Goal: Task Accomplishment & Management: Manage account settings

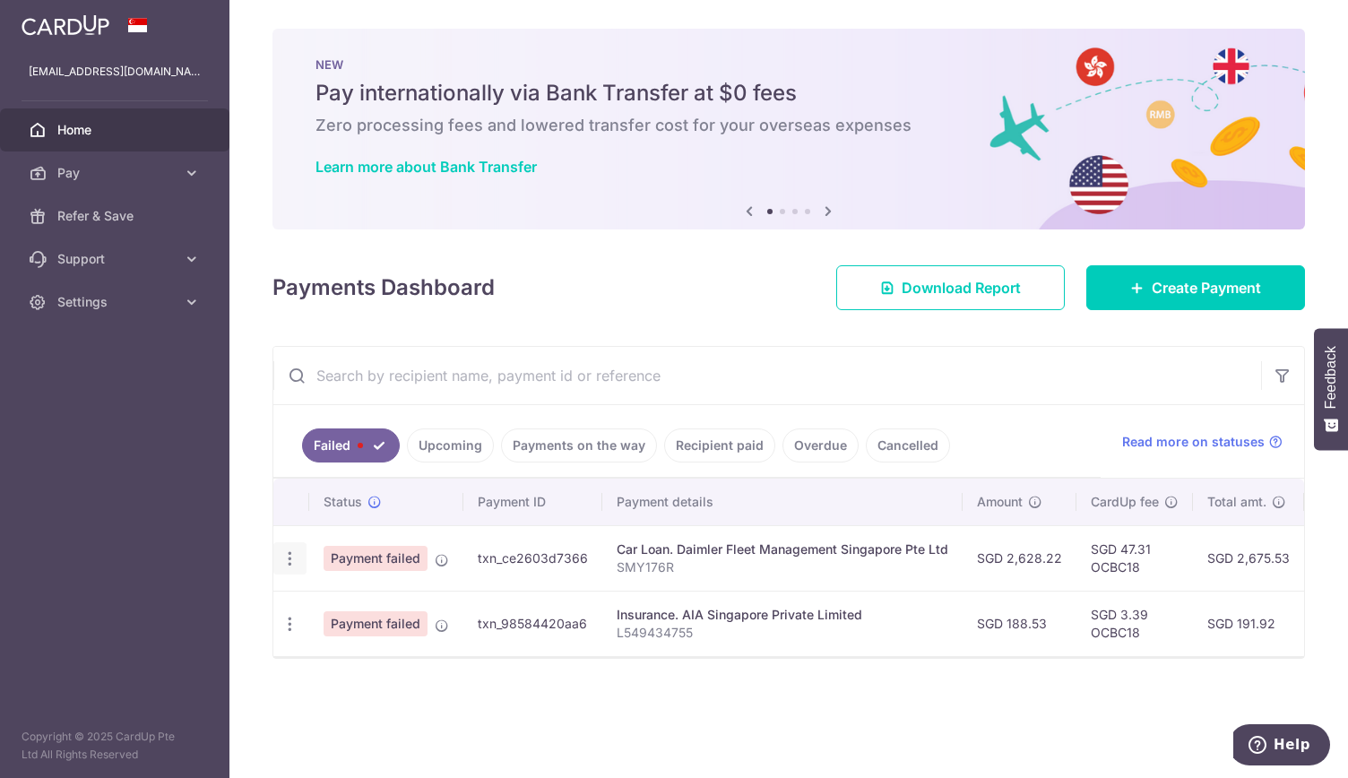
click at [290, 559] on body "eyevoptics@gmail.com Home Pay Payments Recipients Cards Refer & Save Support FA…" at bounding box center [674, 389] width 1348 height 778
click at [289, 556] on icon "button" at bounding box center [290, 558] width 19 height 19
click at [342, 611] on span "Update payment" at bounding box center [385, 608] width 122 height 22
radio input "true"
type input "2,628.22"
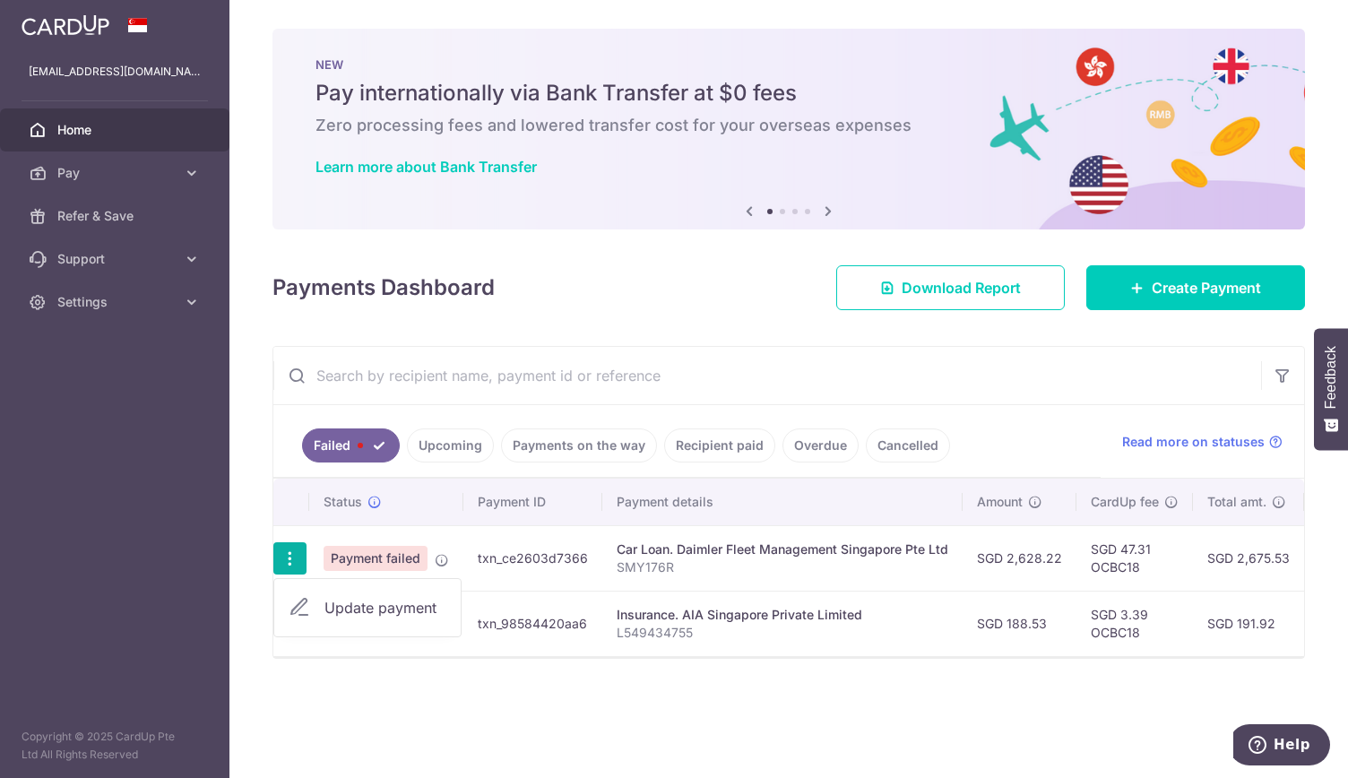
type input "SMY176R"
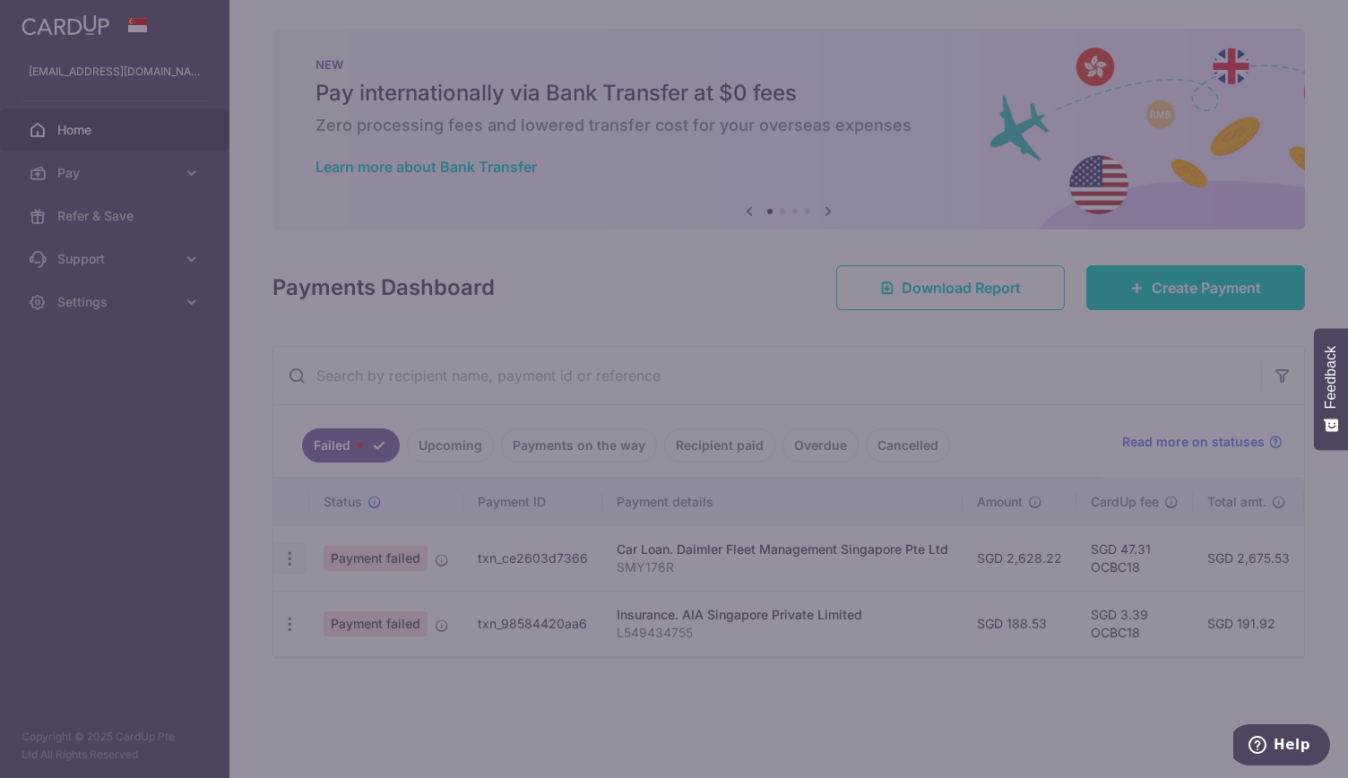
type input "OCBC18"
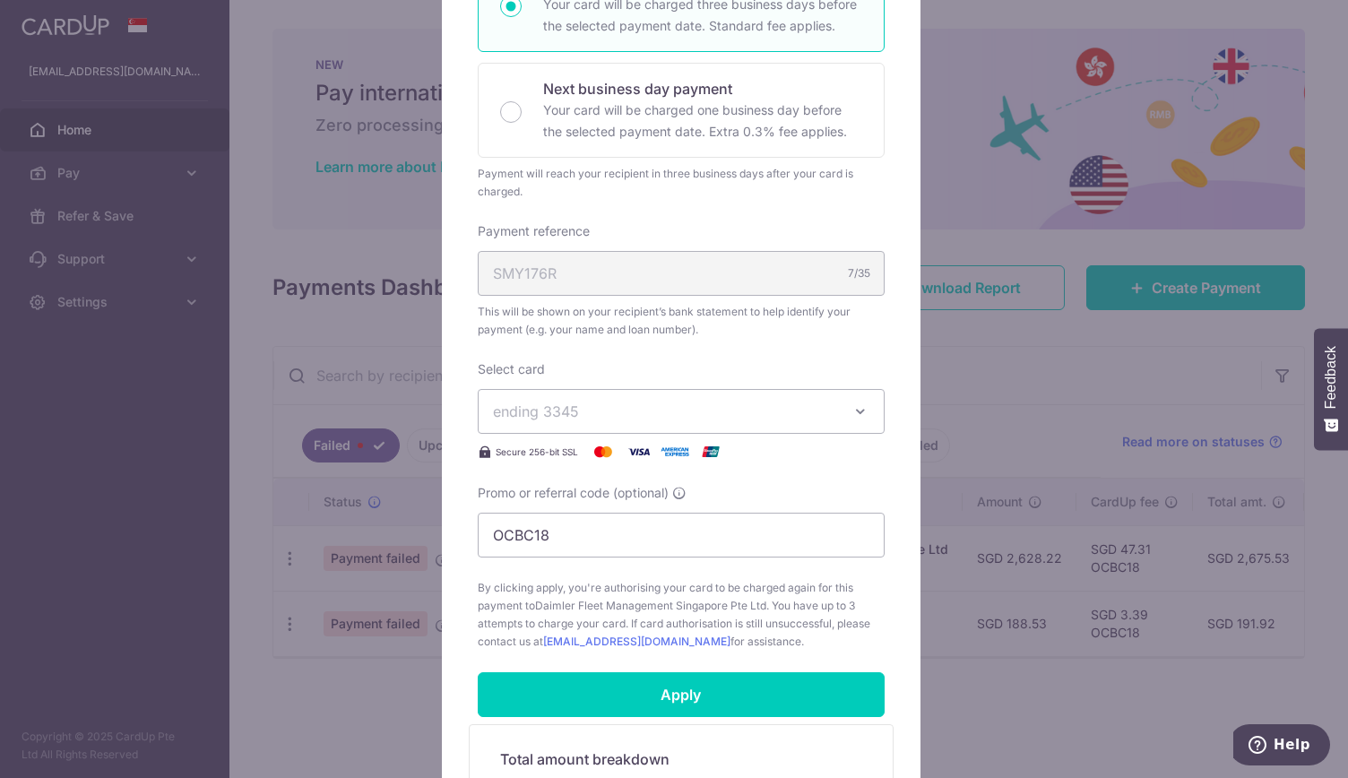
scroll to position [362, 0]
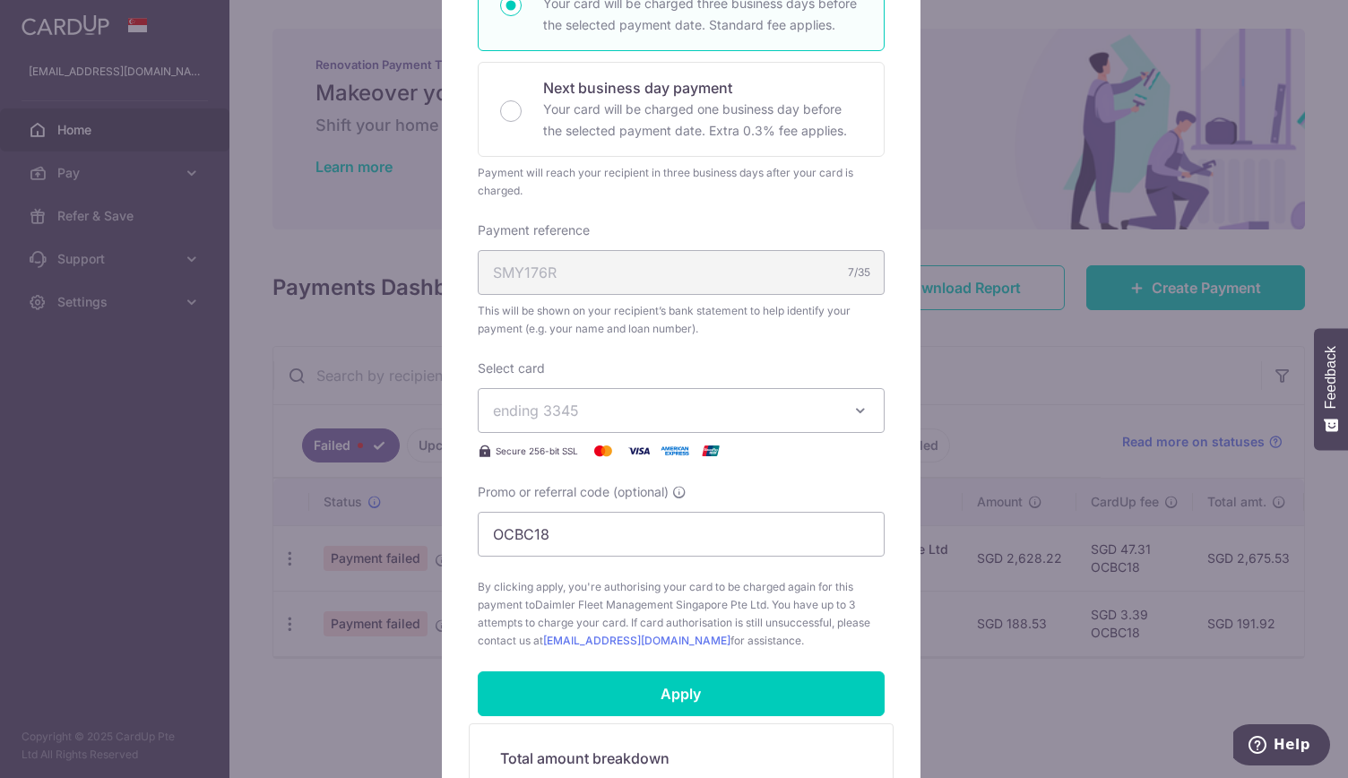
click at [859, 407] on icon "button" at bounding box center [860, 410] width 18 height 18
click at [102, 168] on div "Edit payment By clicking apply, you will make changes to all payments to Daimle…" at bounding box center [674, 389] width 1348 height 778
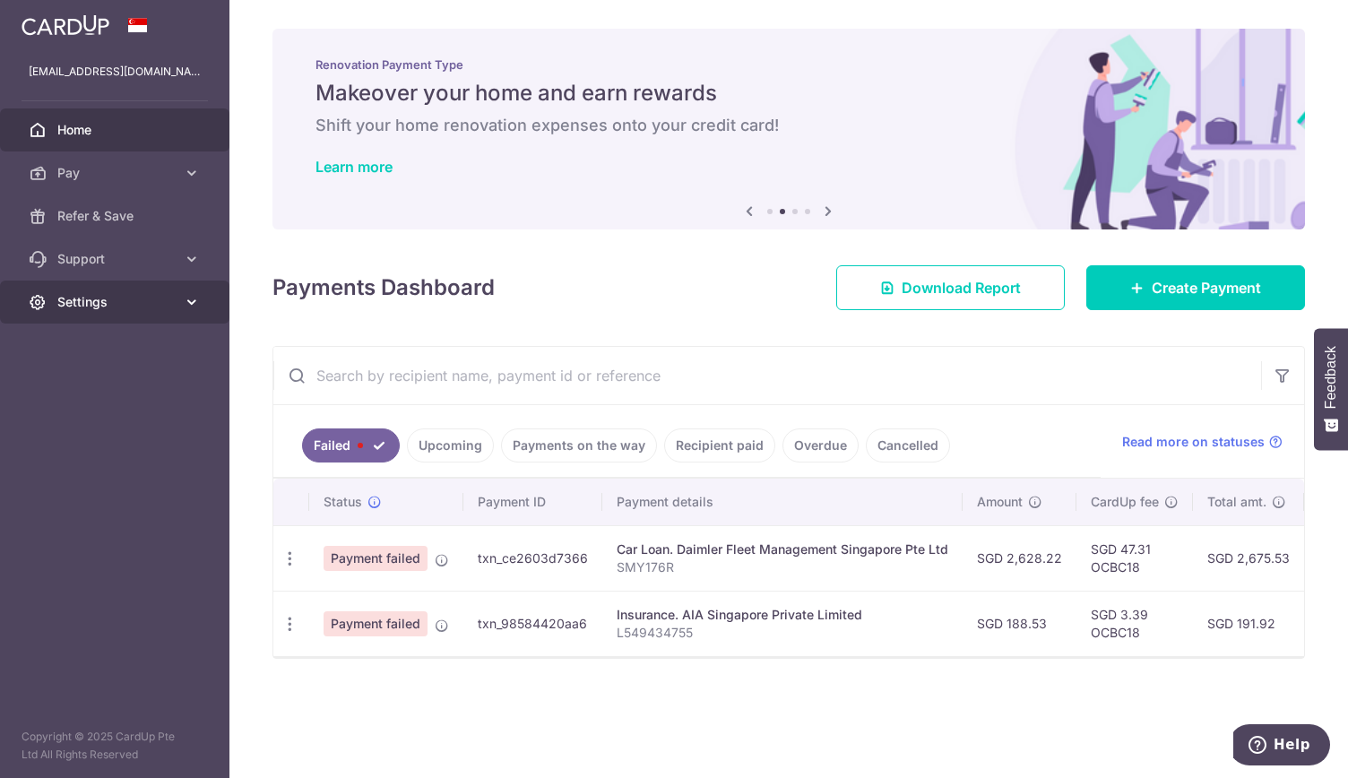
click at [138, 293] on span "Settings" at bounding box center [116, 302] width 118 height 18
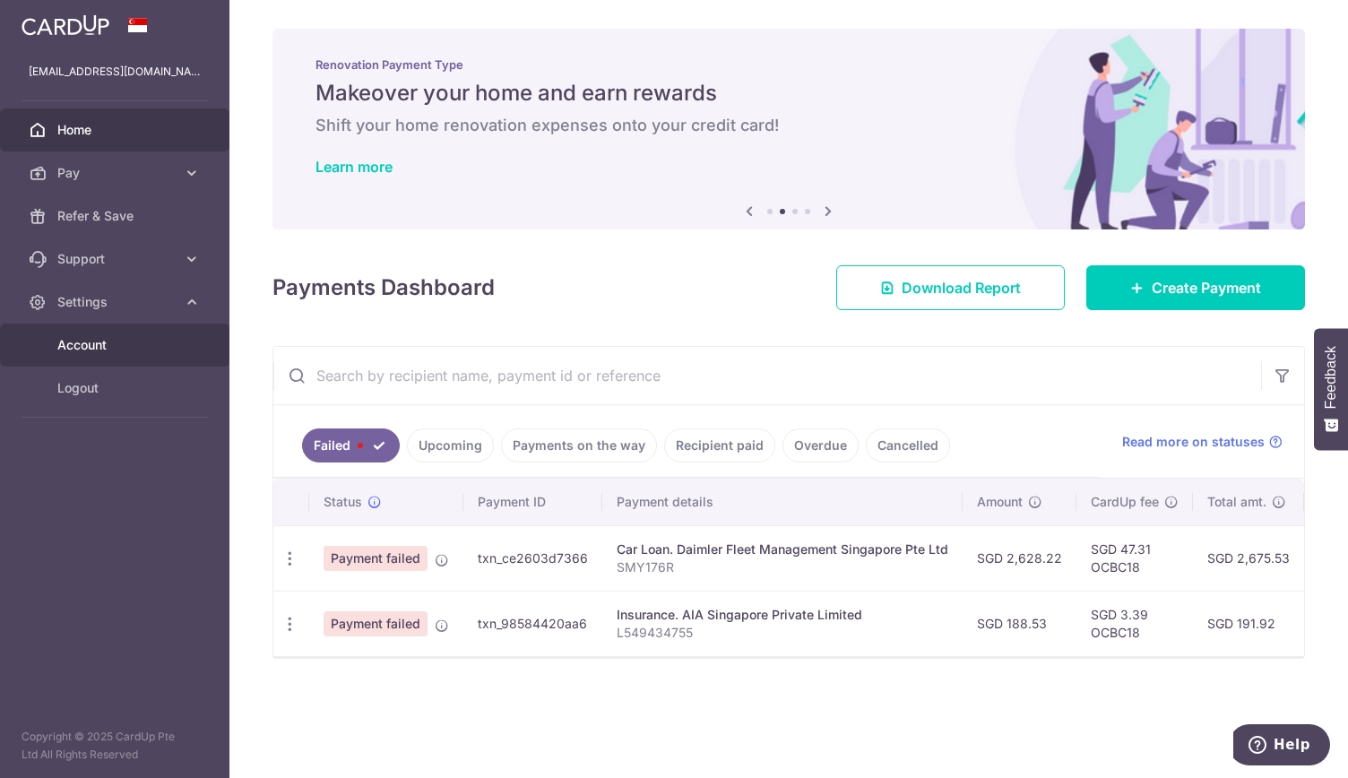
click at [143, 343] on span "Account" at bounding box center [116, 345] width 118 height 18
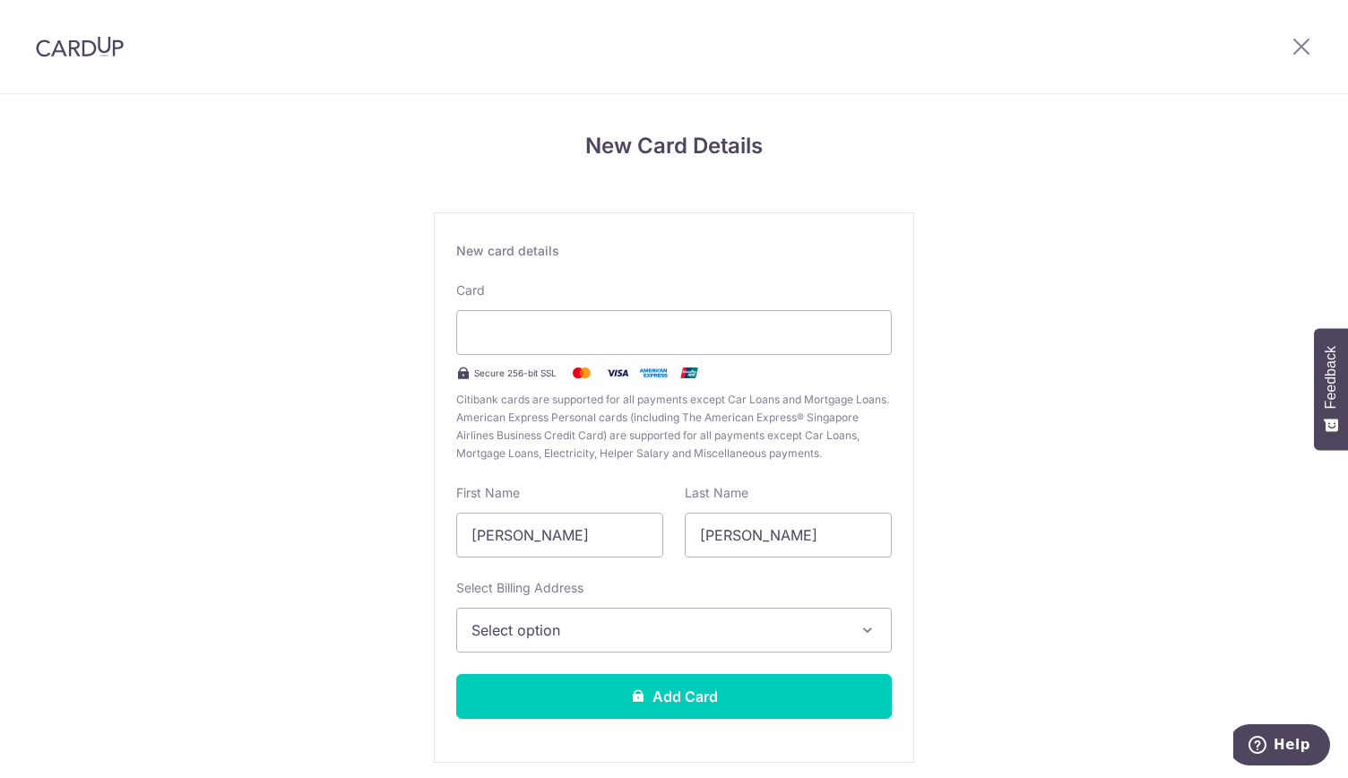
click at [645, 637] on span "Select option" at bounding box center [657, 630] width 373 height 22
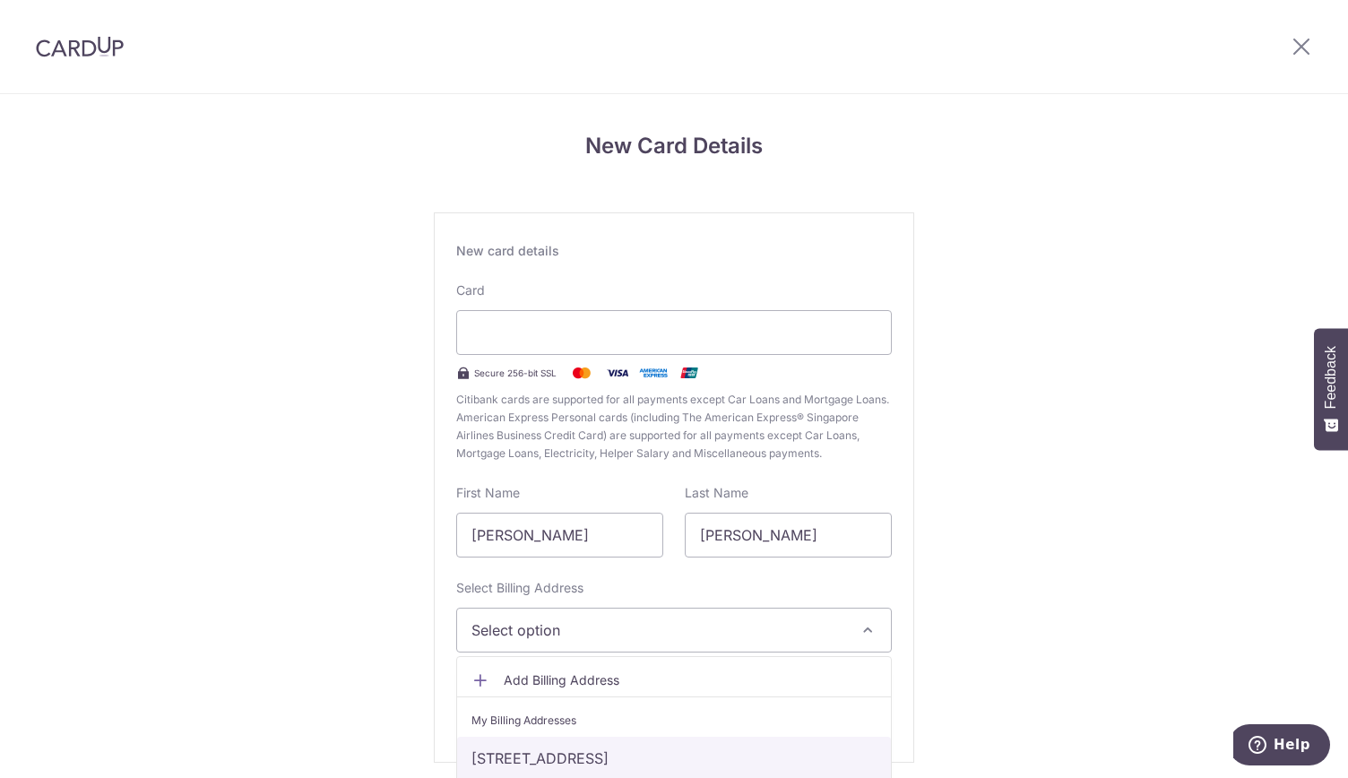
click at [793, 755] on link "26 Bukit Batok East Ave 2, #20-05, Singapore, Singapore-659920" at bounding box center [674, 758] width 434 height 43
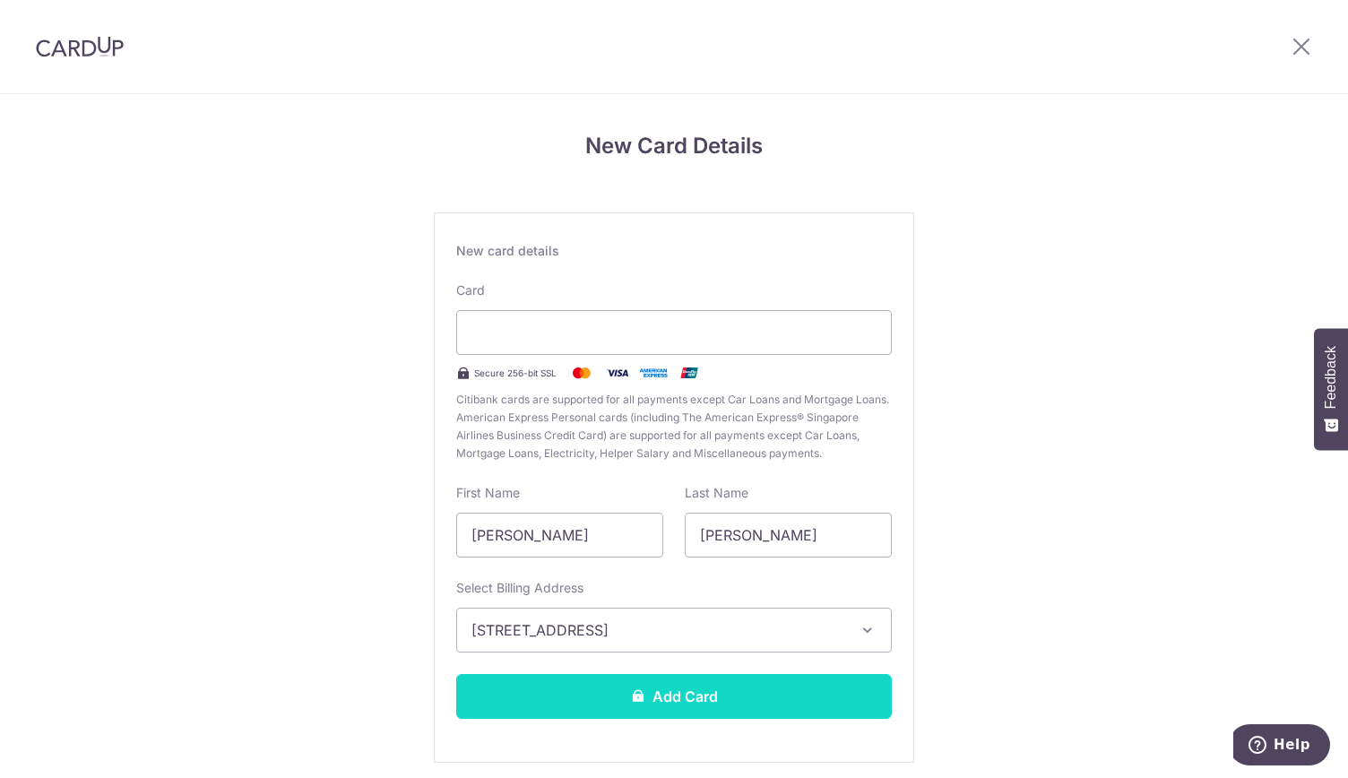
click at [793, 711] on button "Add Card" at bounding box center [674, 696] width 436 height 45
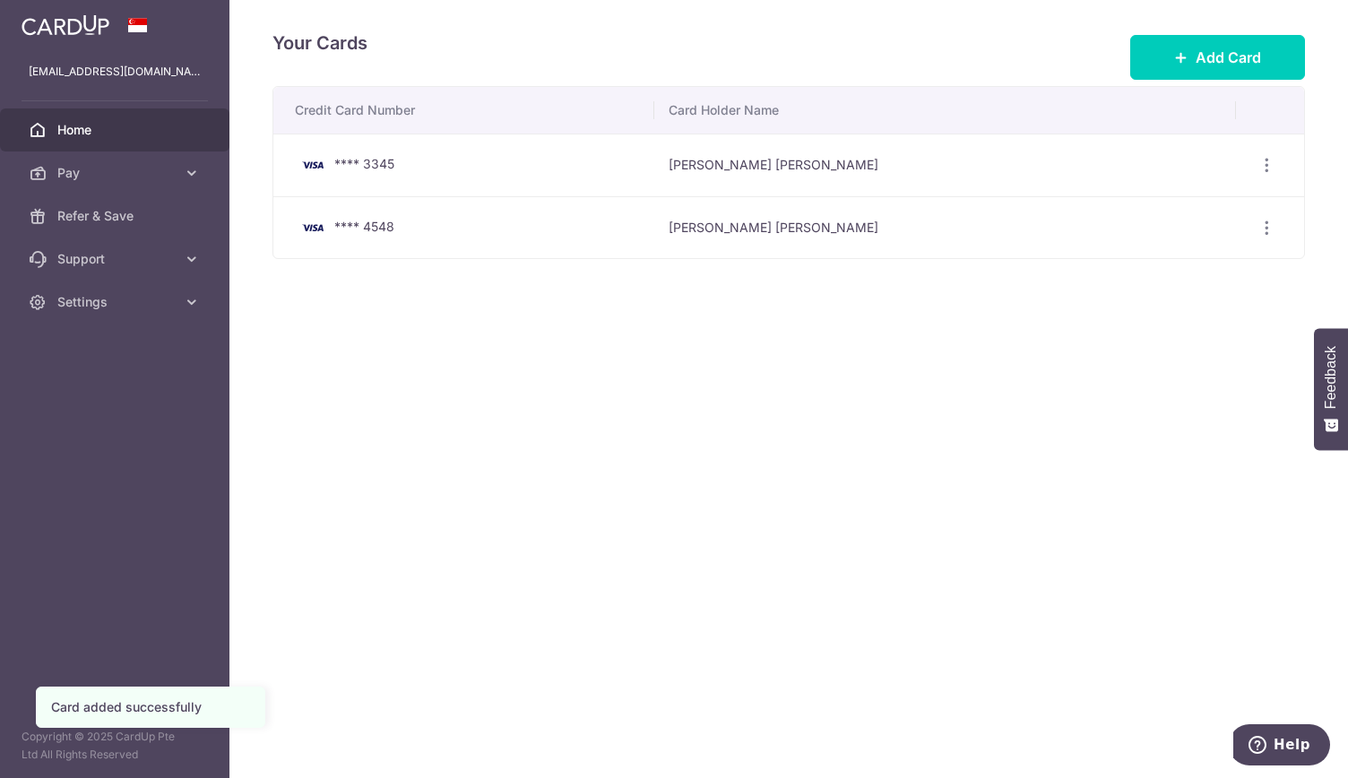
click at [120, 123] on span "Home" at bounding box center [116, 130] width 118 height 18
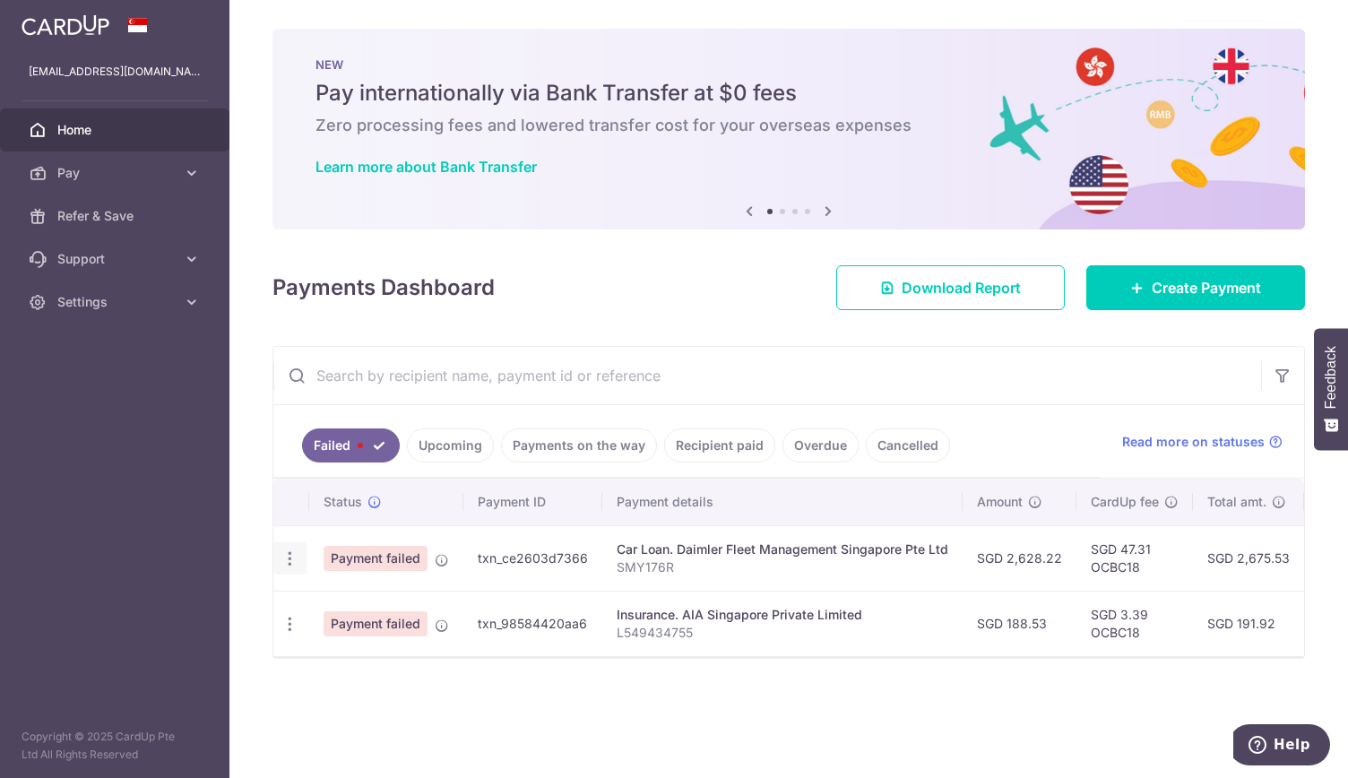
click at [289, 558] on icon "button" at bounding box center [290, 558] width 19 height 19
click at [339, 607] on span "Update payment" at bounding box center [385, 608] width 122 height 22
radio input "true"
type input "2,628.22"
type input "SMY176R"
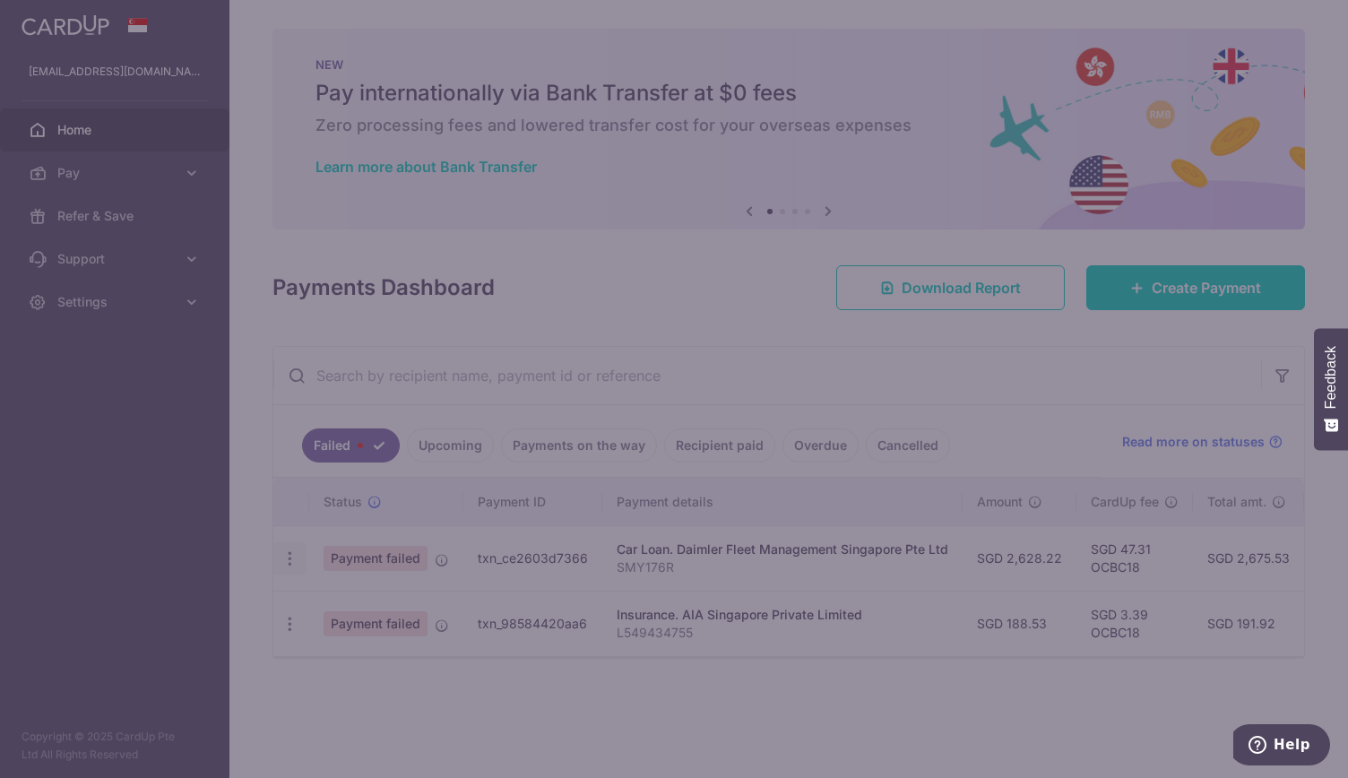
type input "OCBC18"
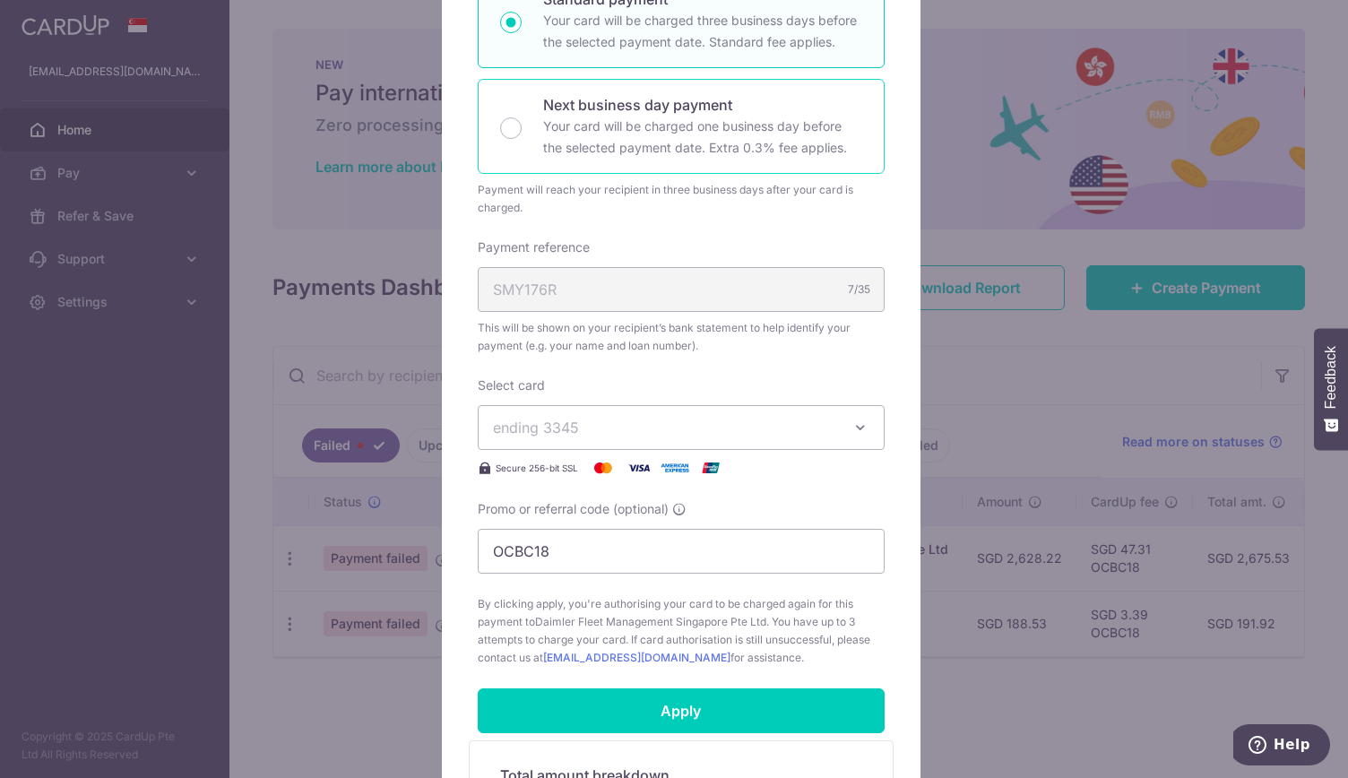
scroll to position [346, 0]
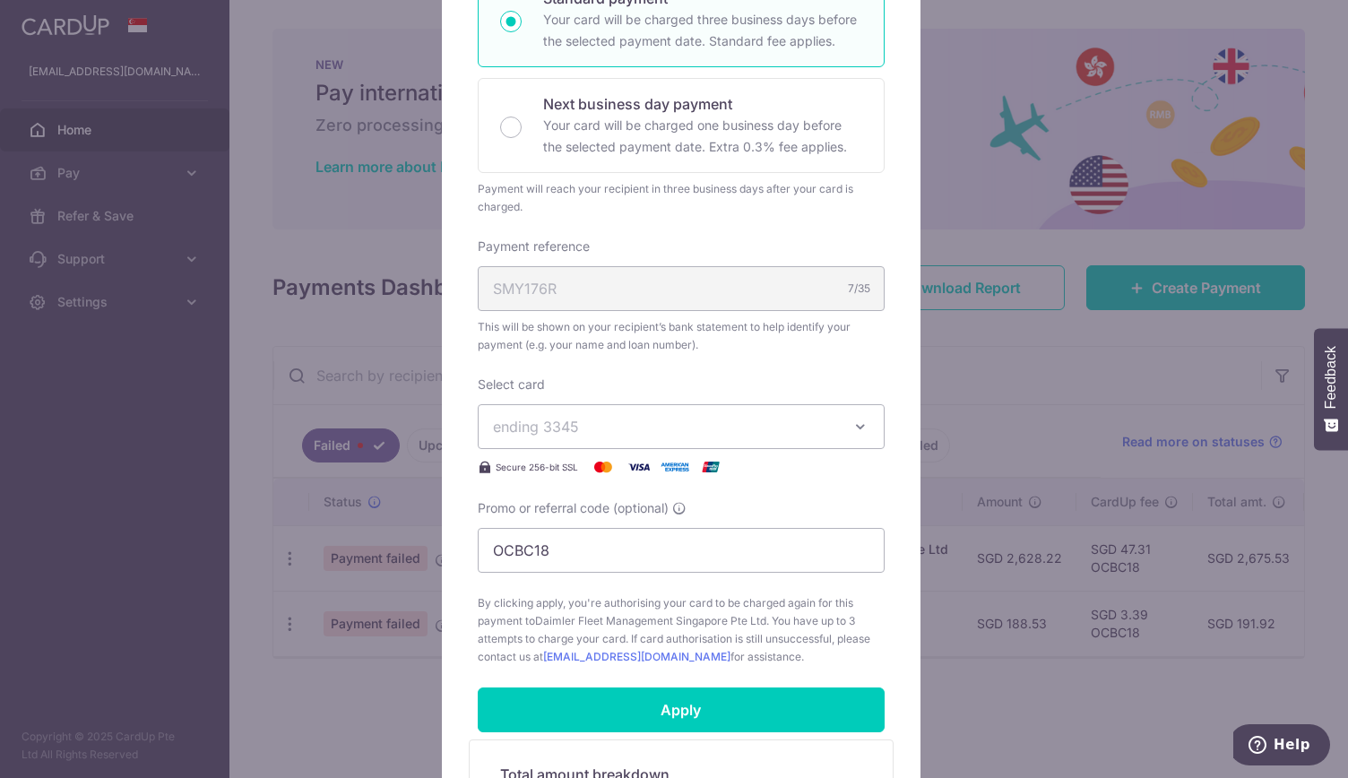
click at [855, 422] on icon "button" at bounding box center [860, 427] width 18 height 18
click at [760, 553] on span "**** 4548" at bounding box center [681, 554] width 376 height 22
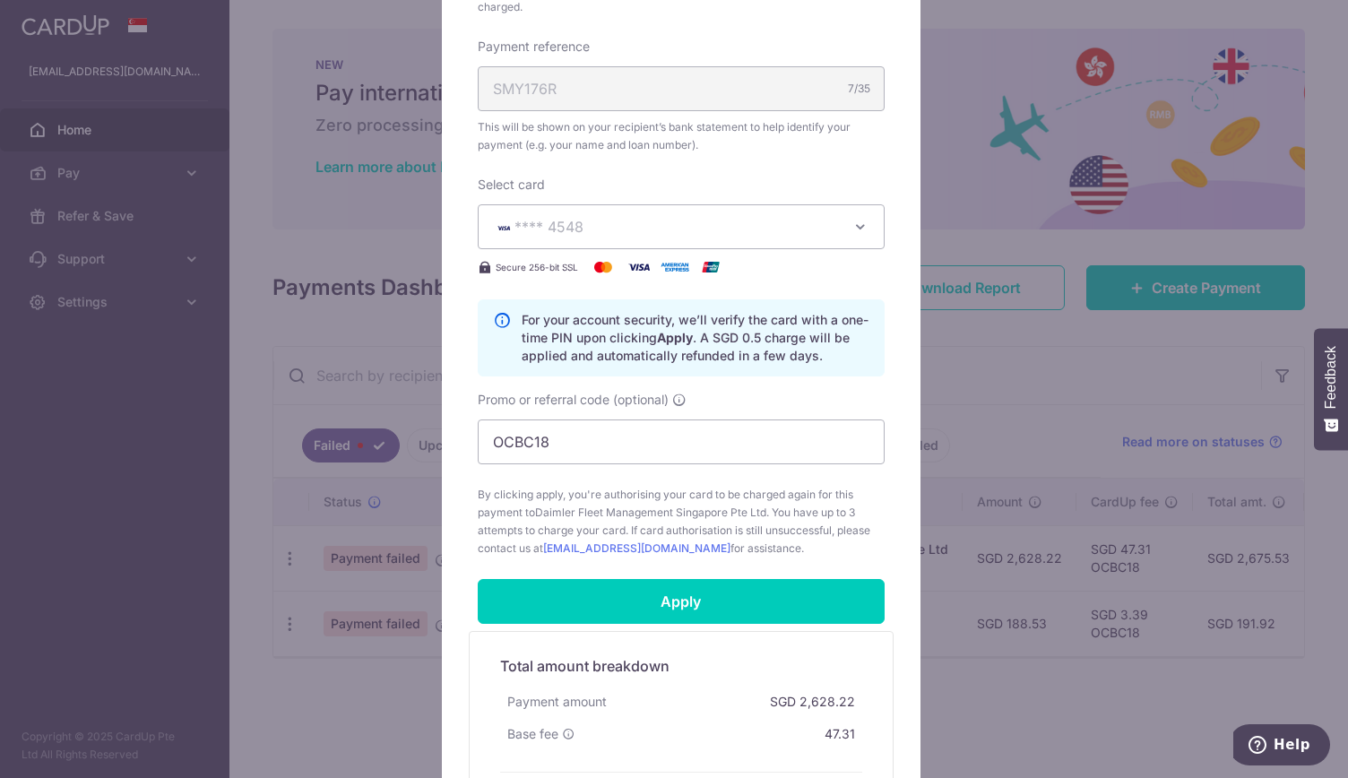
scroll to position [547, 0]
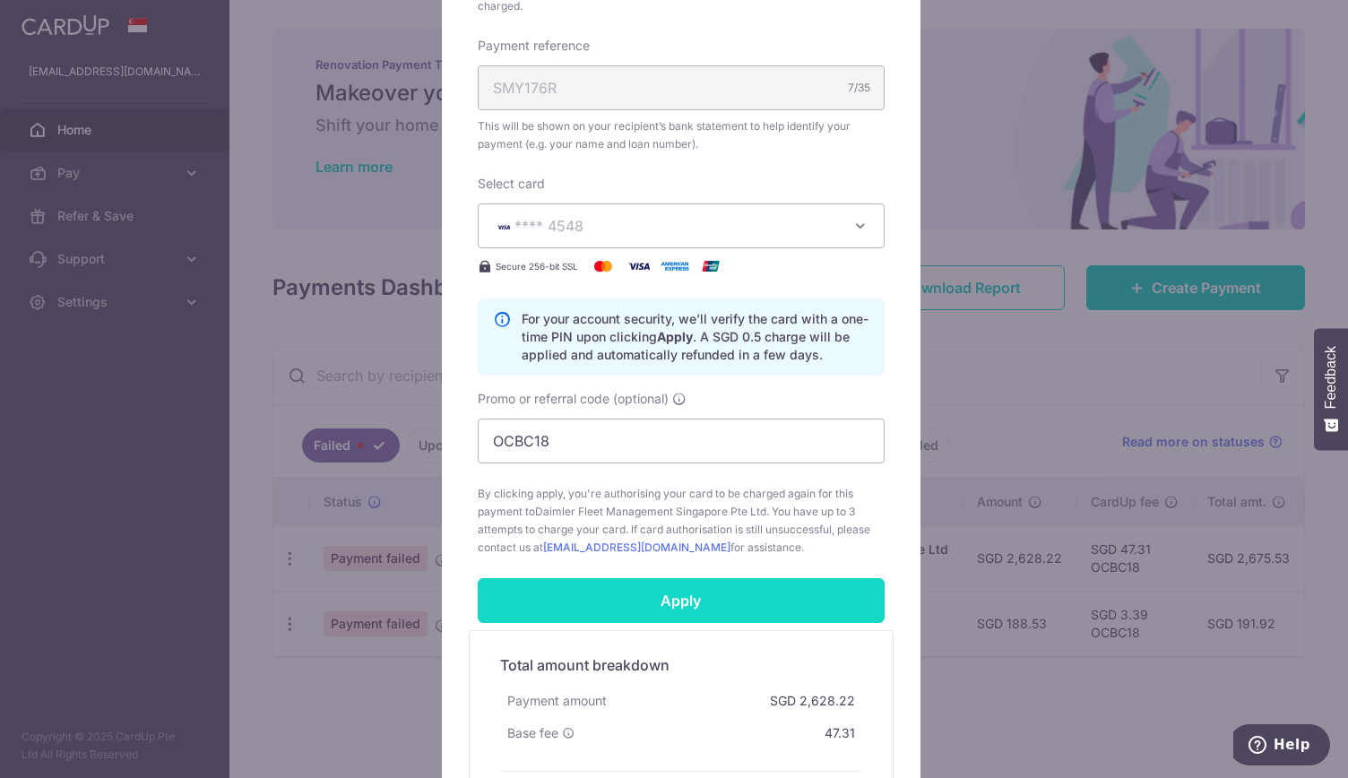
click at [750, 596] on input "Apply" at bounding box center [681, 600] width 407 height 45
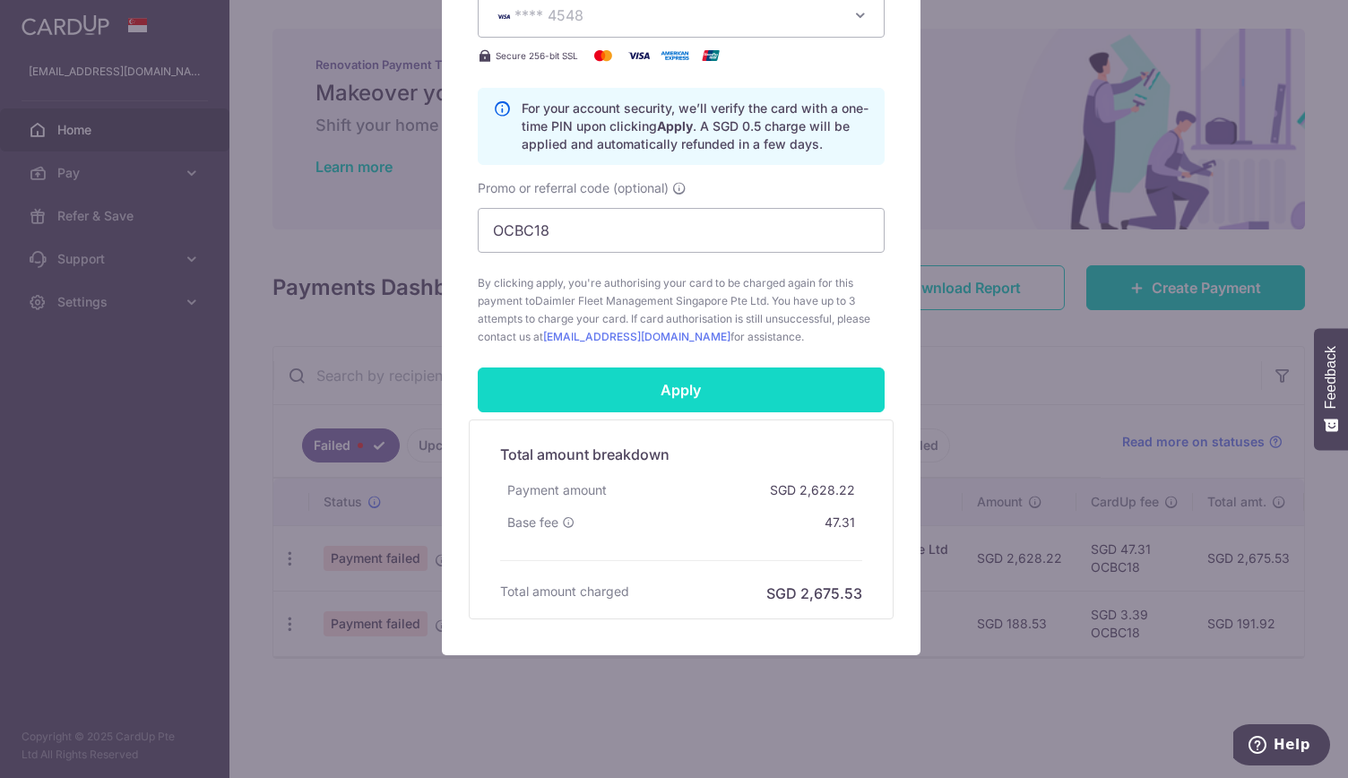
scroll to position [758, 0]
click at [674, 395] on input "Apply" at bounding box center [681, 389] width 407 height 45
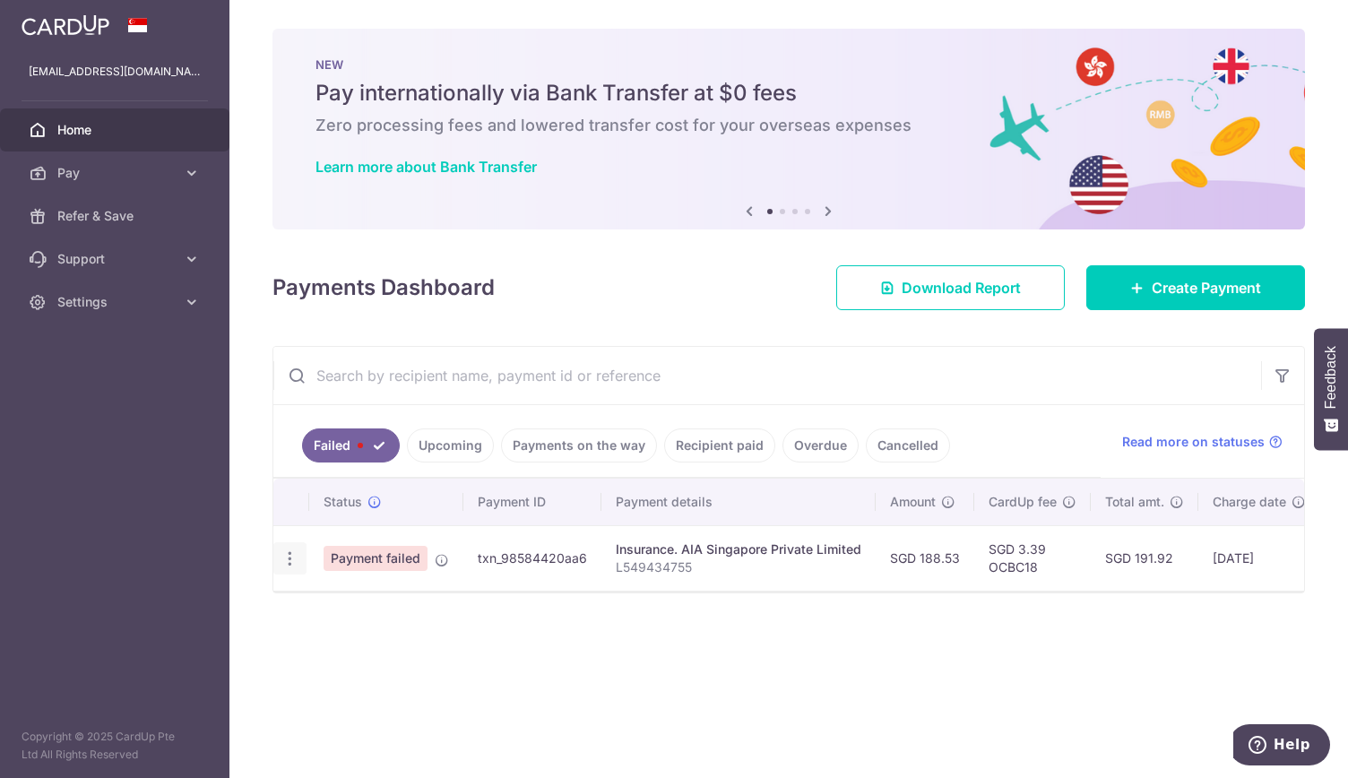
click at [285, 560] on icon "button" at bounding box center [290, 558] width 19 height 19
click at [345, 608] on span "Update payment" at bounding box center [385, 608] width 122 height 22
radio input "true"
type input "188.53"
type input "L549434755"
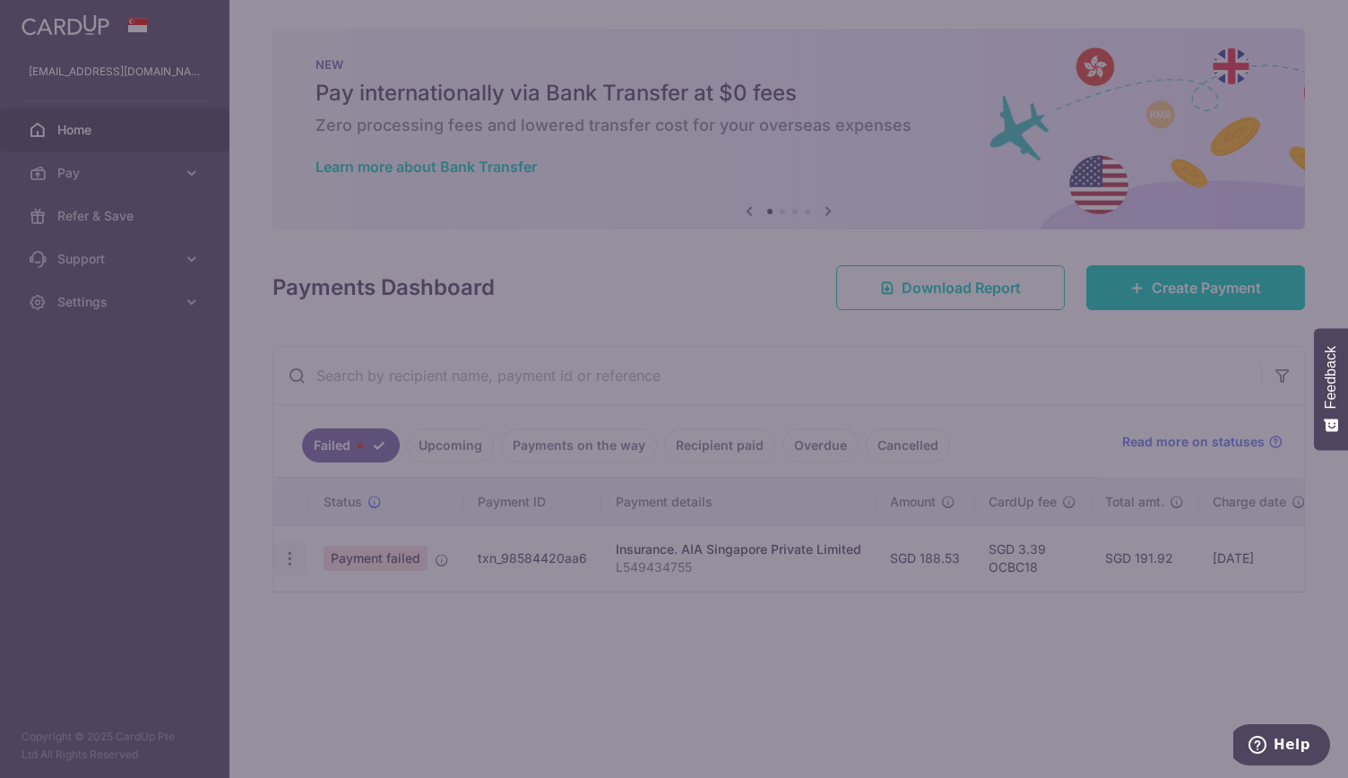
type input "OCBC18"
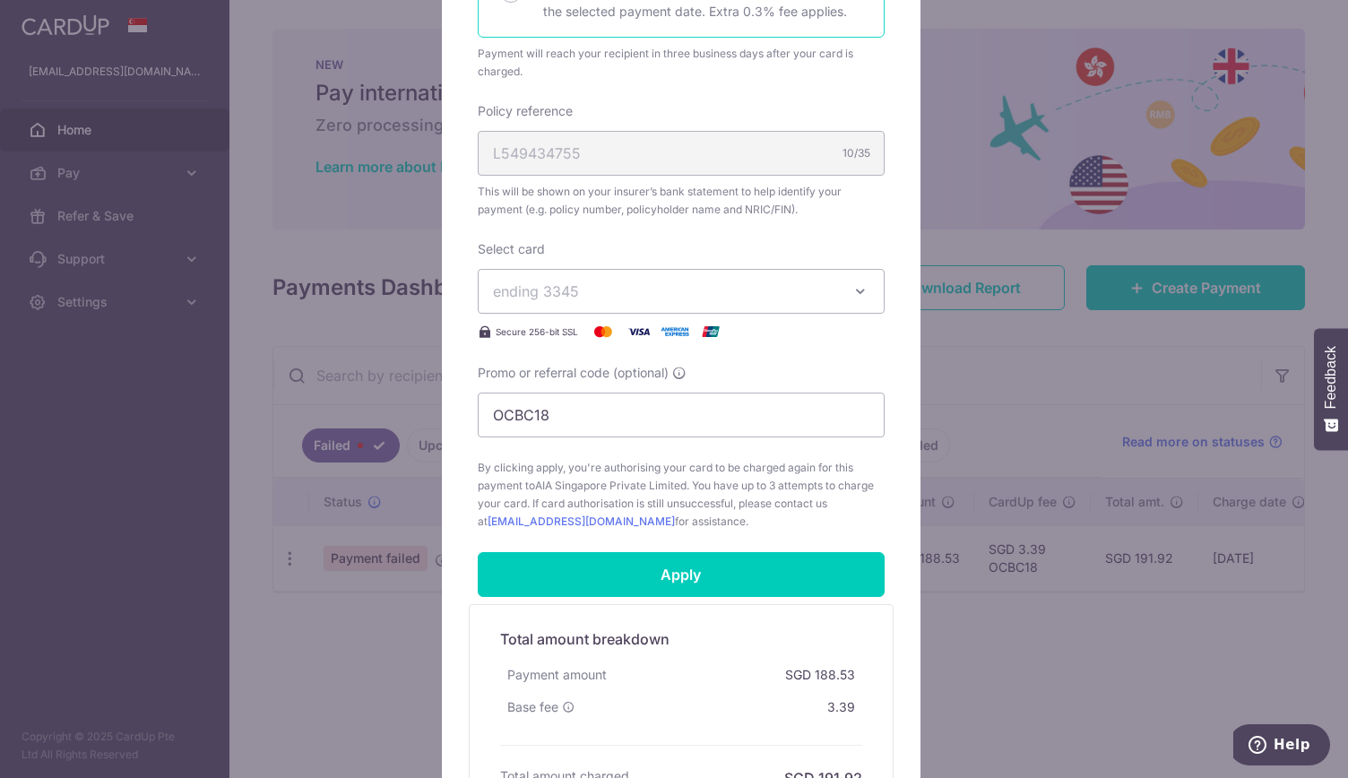
scroll to position [482, 0]
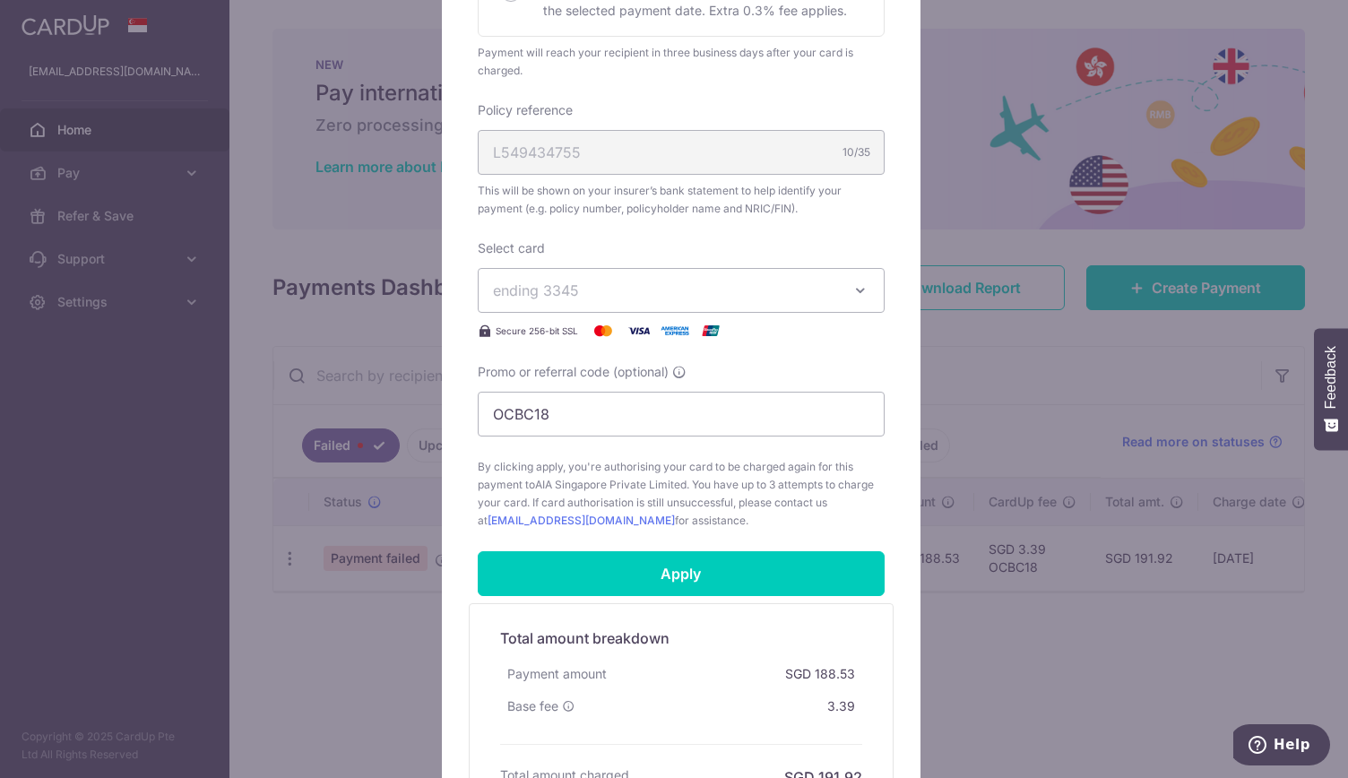
click at [855, 290] on icon "button" at bounding box center [860, 290] width 18 height 18
click at [824, 409] on span "**** 4548" at bounding box center [681, 418] width 376 height 22
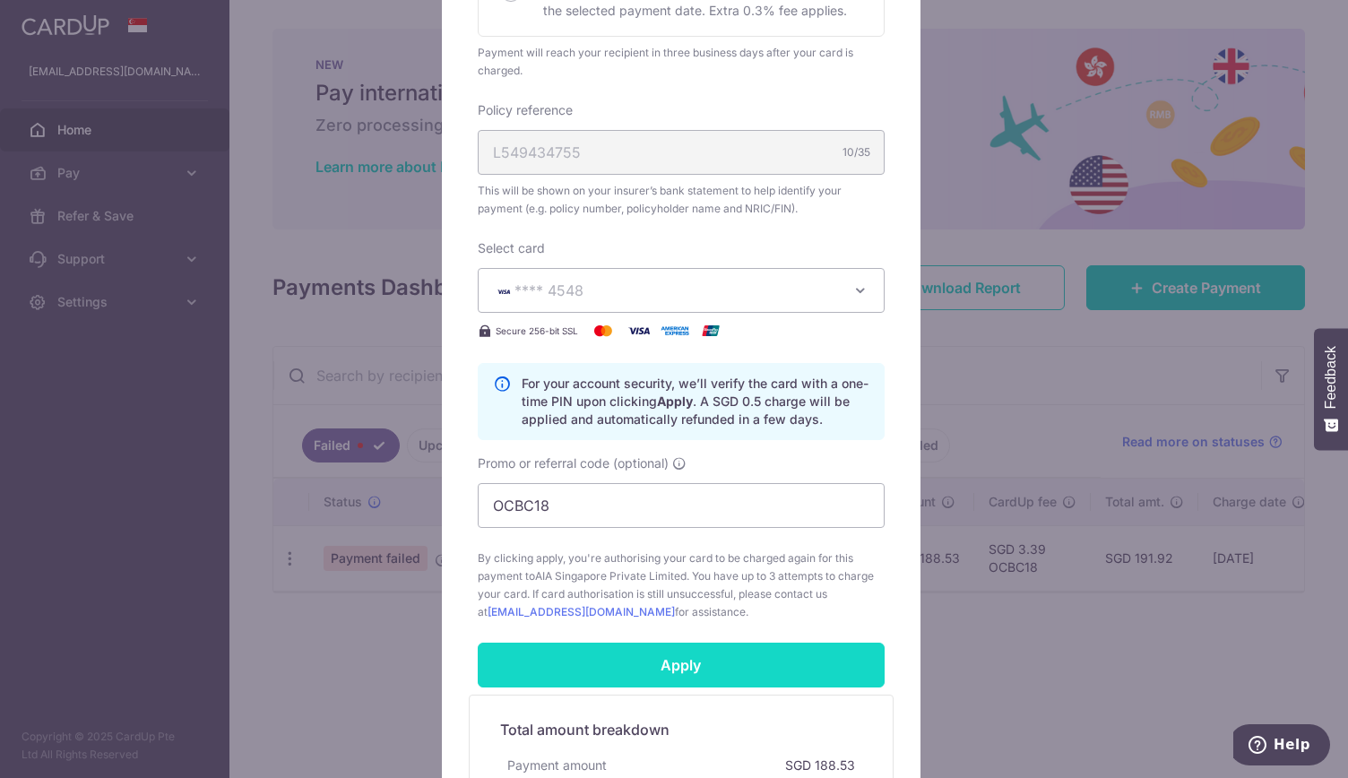
click at [721, 657] on input "Apply" at bounding box center [681, 665] width 407 height 45
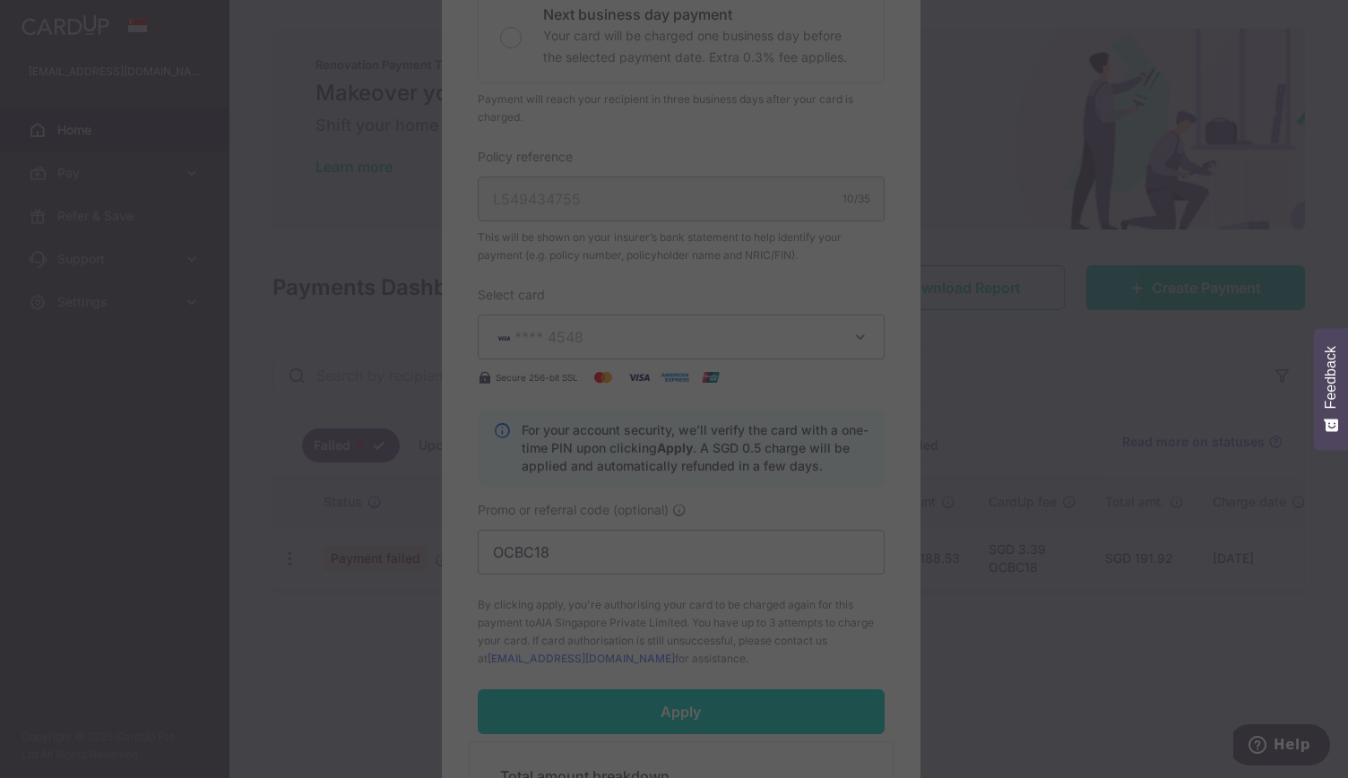
scroll to position [440, 0]
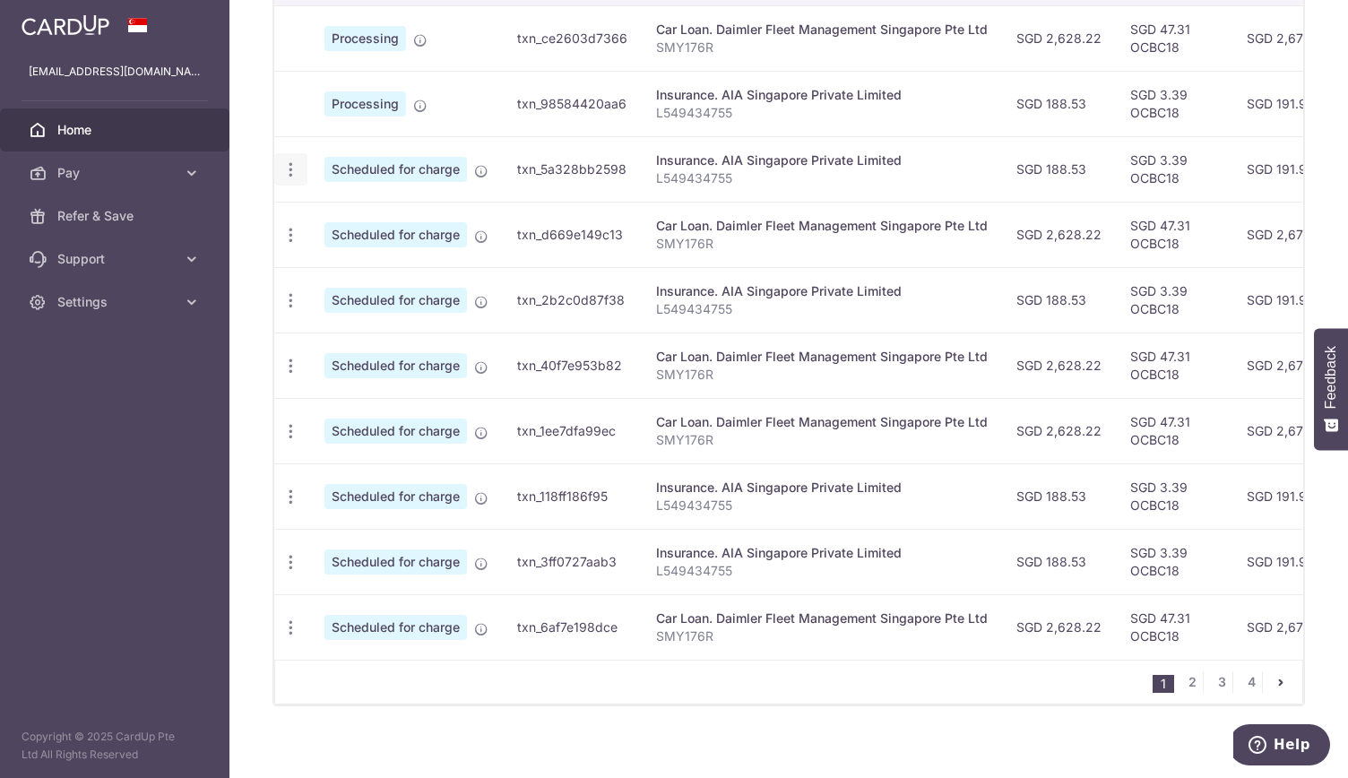
click at [291, 168] on icon "button" at bounding box center [290, 169] width 19 height 19
click at [344, 210] on span "Update payment" at bounding box center [386, 219] width 122 height 22
radio input "true"
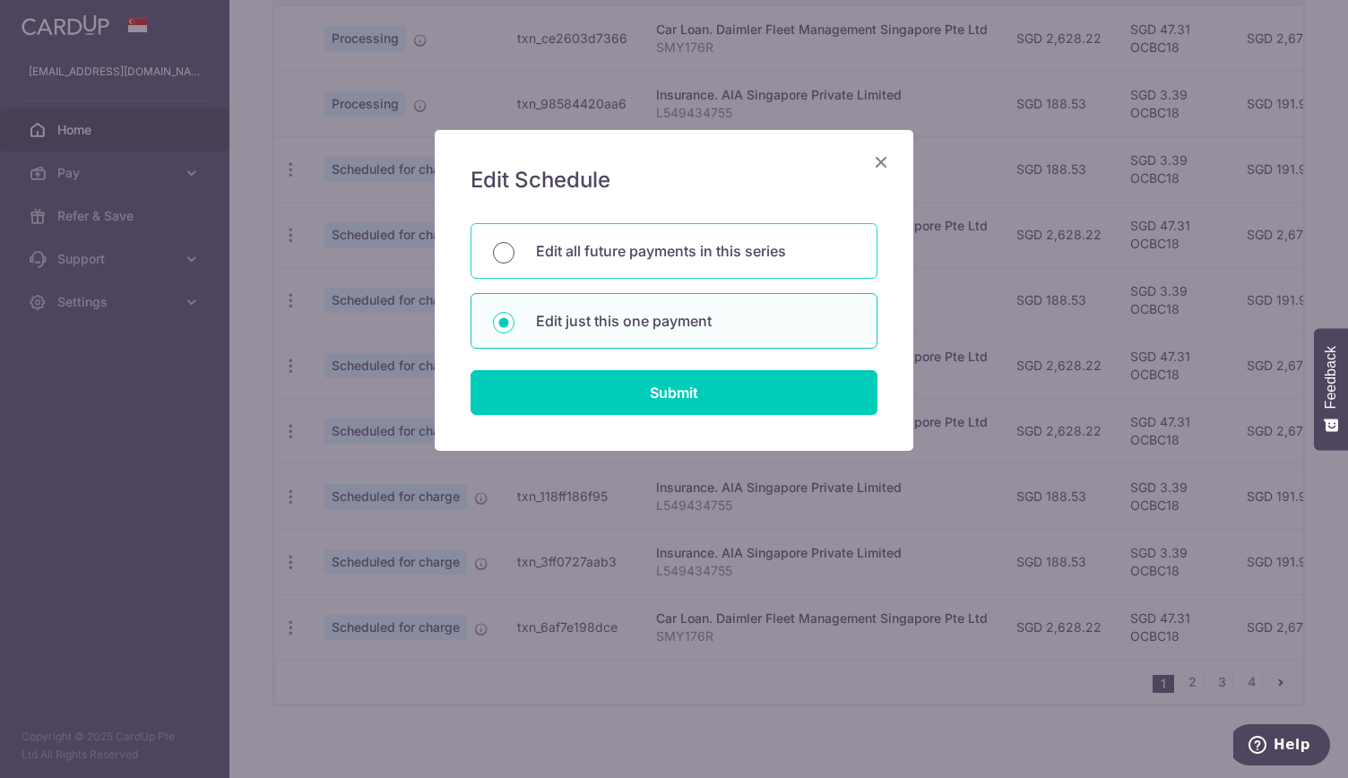
click at [509, 251] on input "Edit all future payments in this series" at bounding box center [504, 253] width 22 height 22
radio input "true"
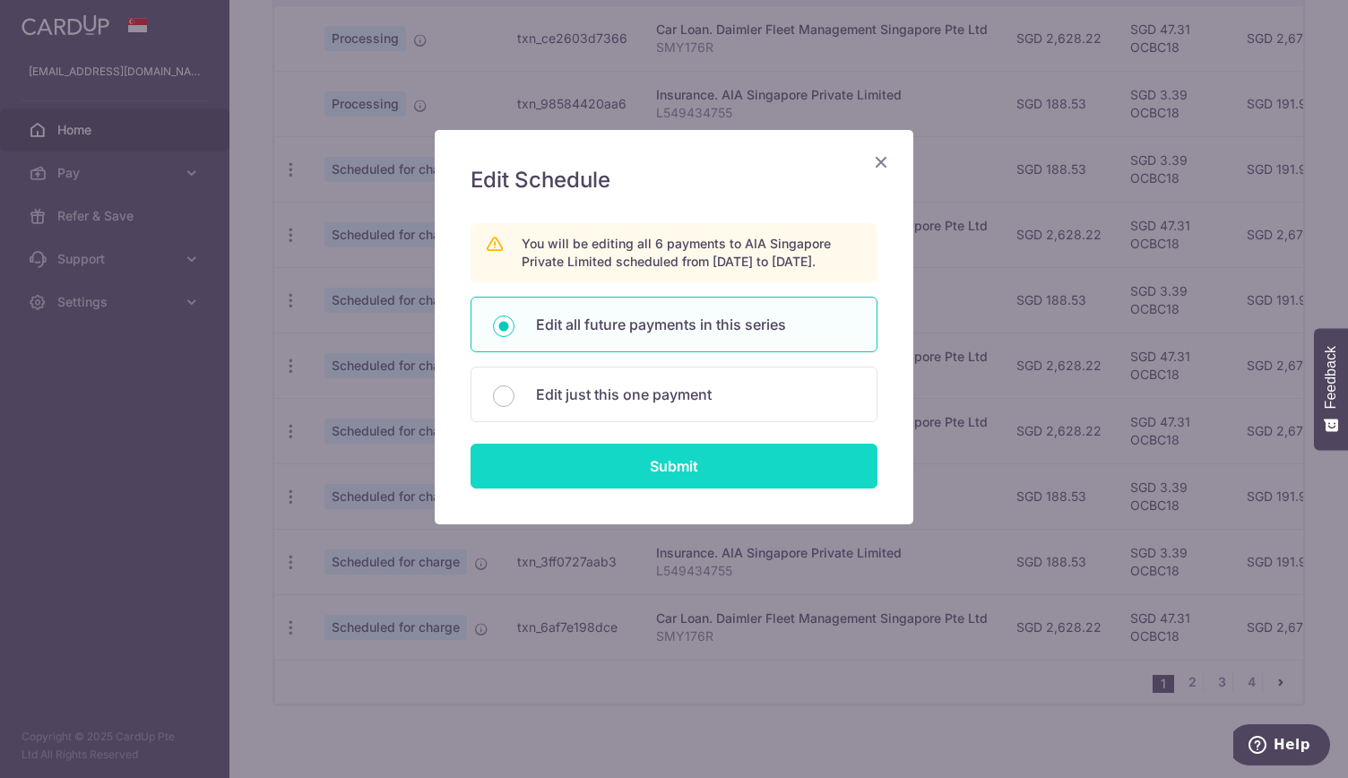
click at [668, 488] on input "Submit" at bounding box center [673, 466] width 407 height 45
radio input "true"
type input "188.53"
type input "L549434755"
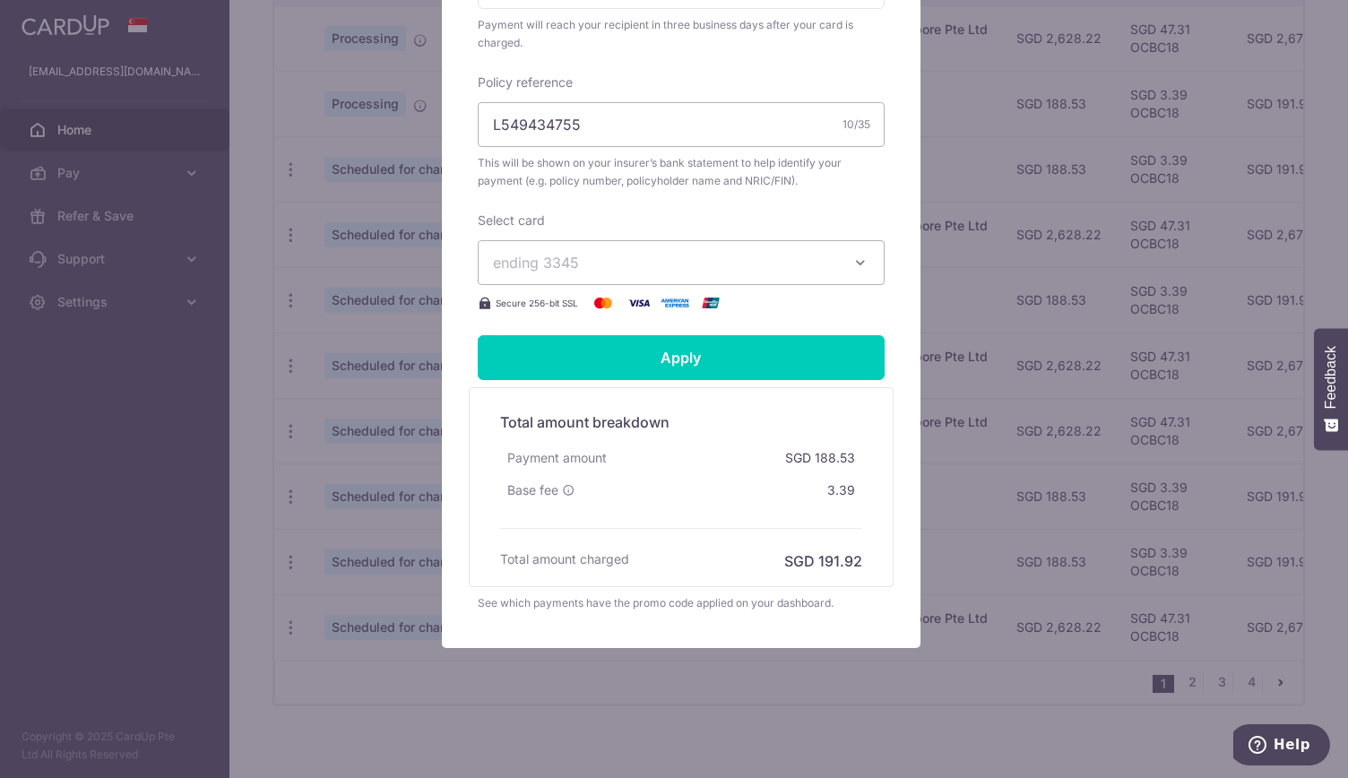
scroll to position [545, 0]
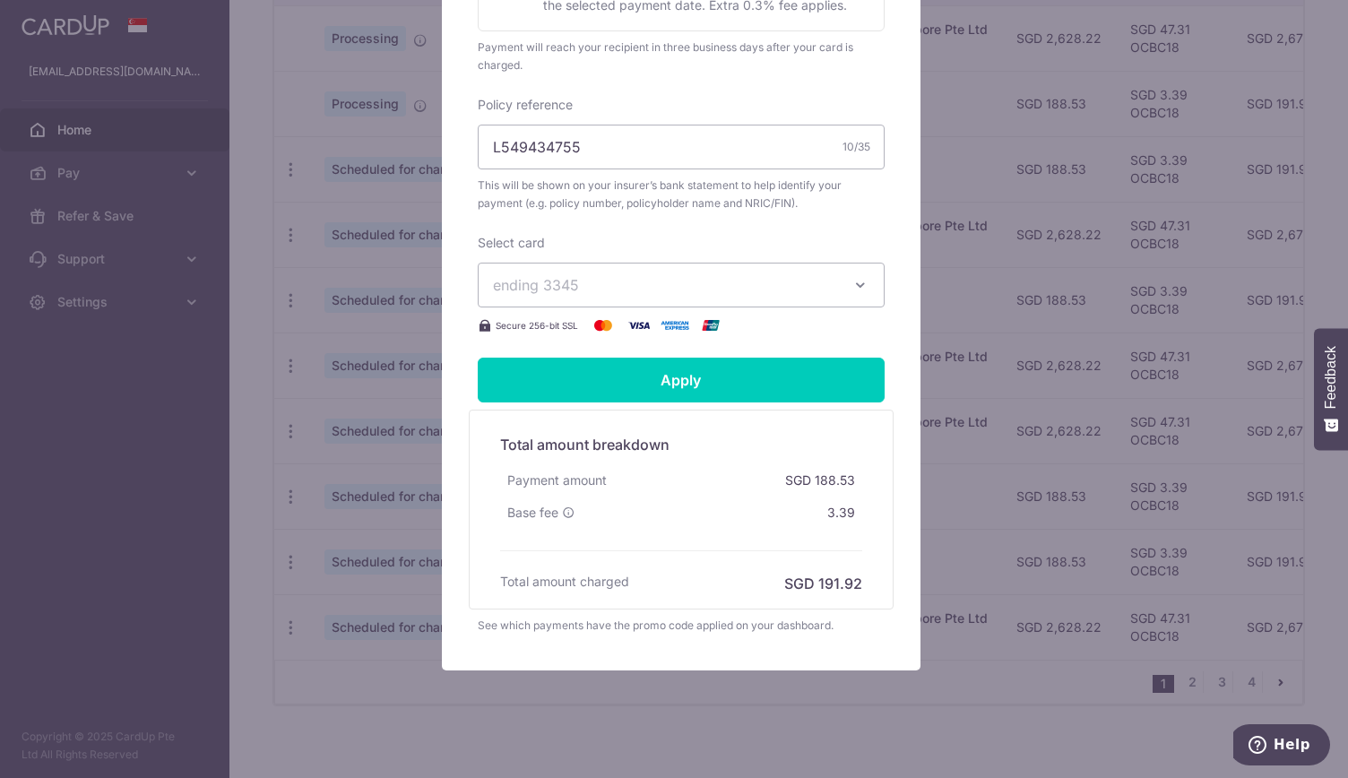
click at [855, 294] on icon "button" at bounding box center [860, 285] width 18 height 18
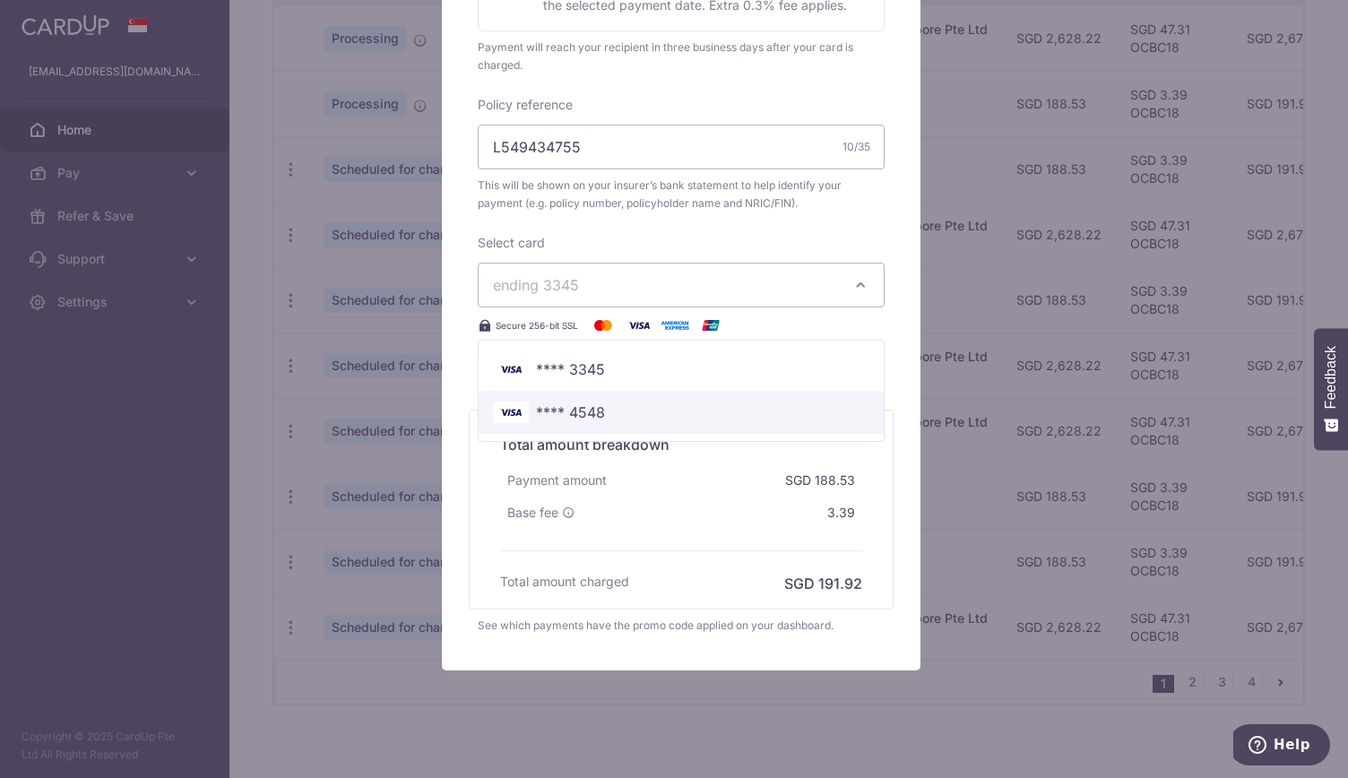
click at [790, 423] on span "**** 4548" at bounding box center [681, 412] width 376 height 22
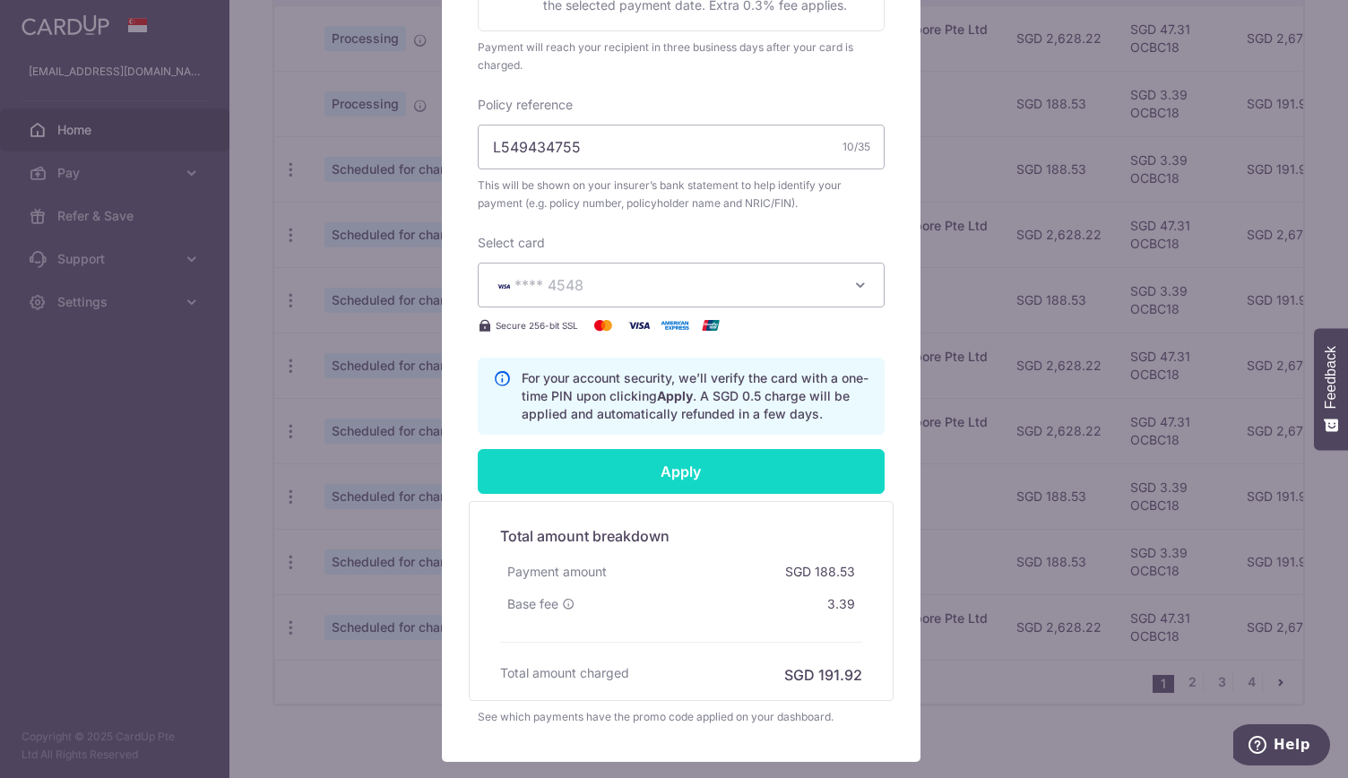
click at [744, 490] on input "Apply" at bounding box center [681, 471] width 407 height 45
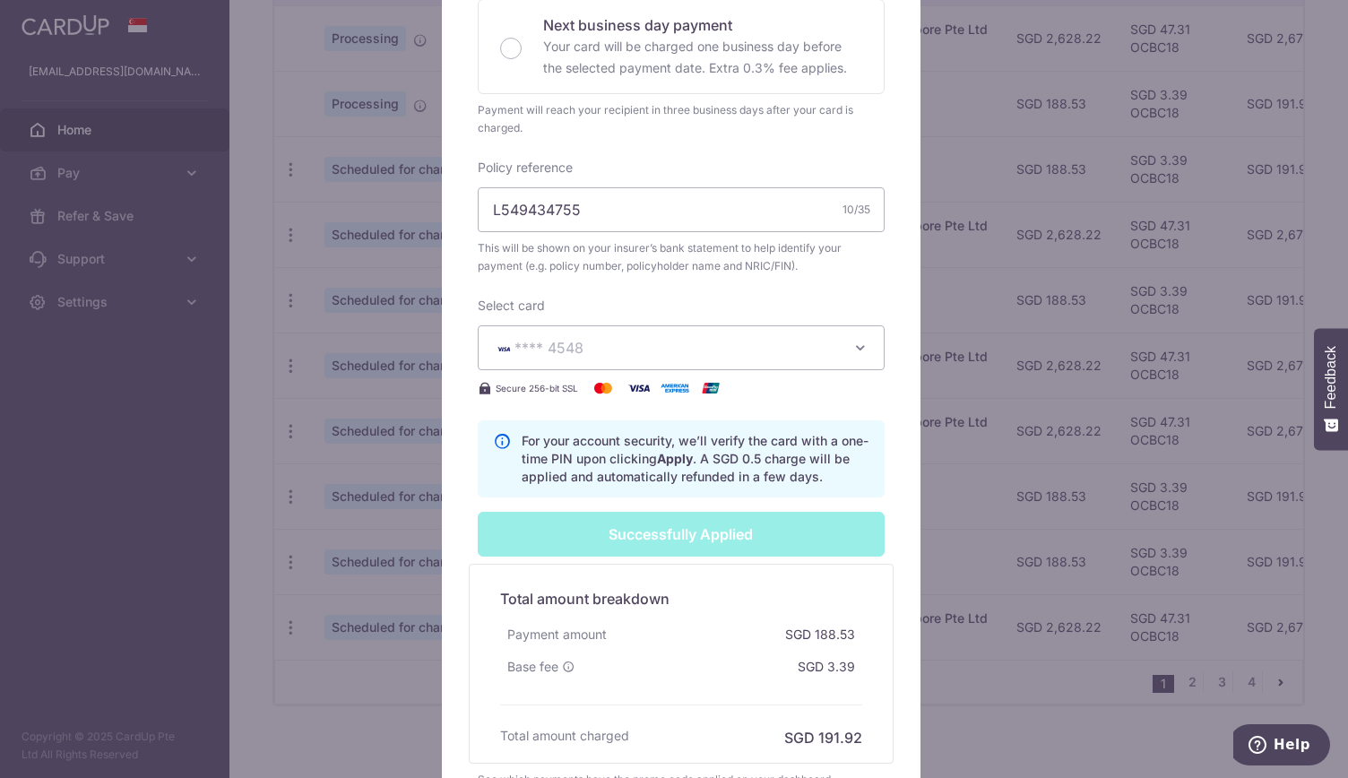
type input "Successfully Applied"
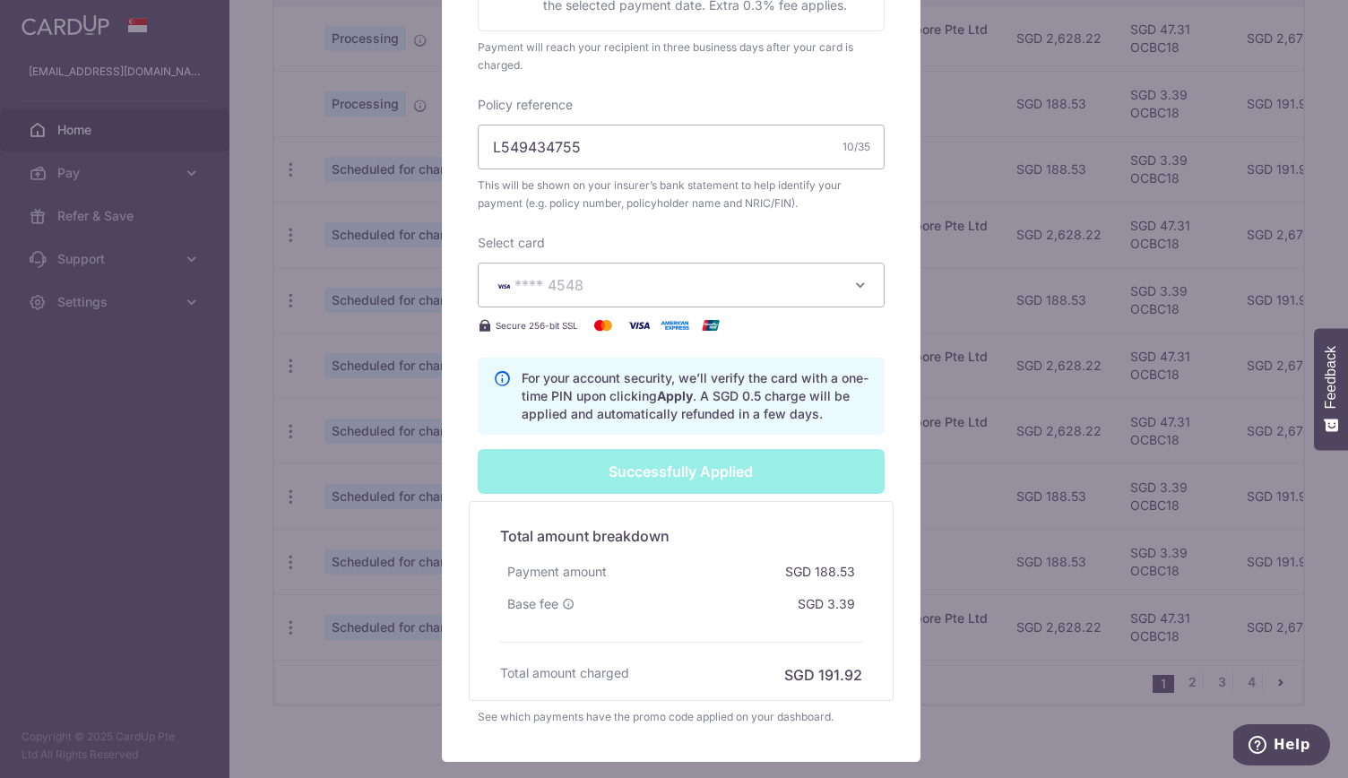
scroll to position [0, 0]
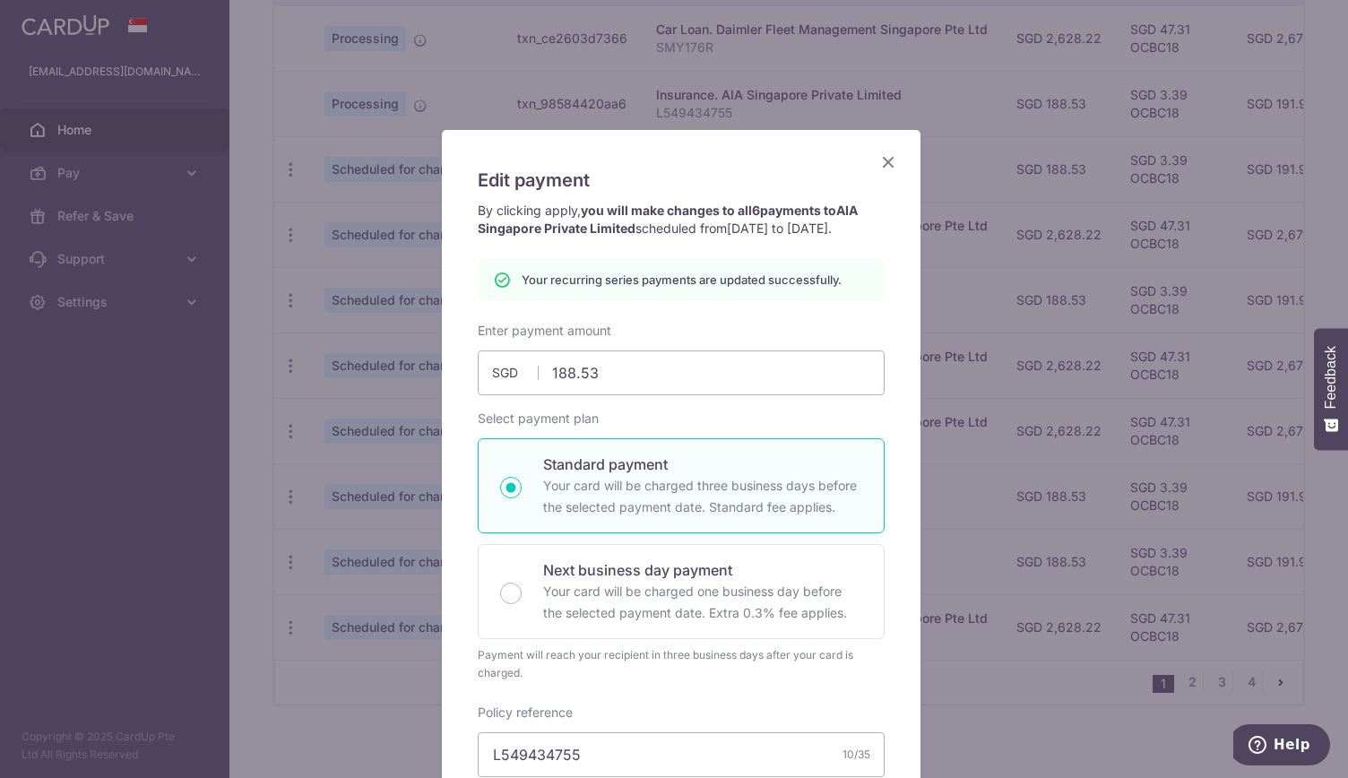
click at [879, 160] on icon "Close" at bounding box center [888, 162] width 22 height 22
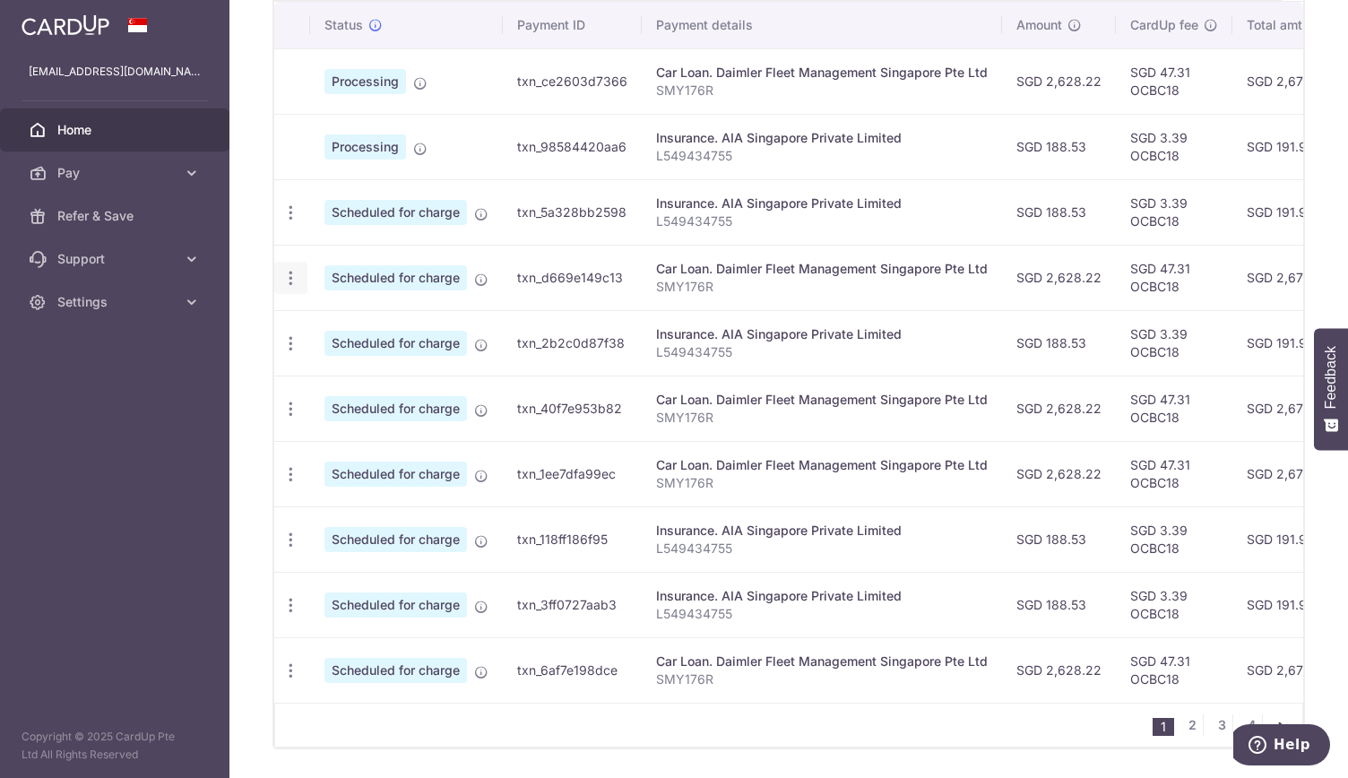
click at [289, 274] on icon "button" at bounding box center [290, 278] width 19 height 19
click at [350, 322] on span "Update payment" at bounding box center [386, 327] width 122 height 22
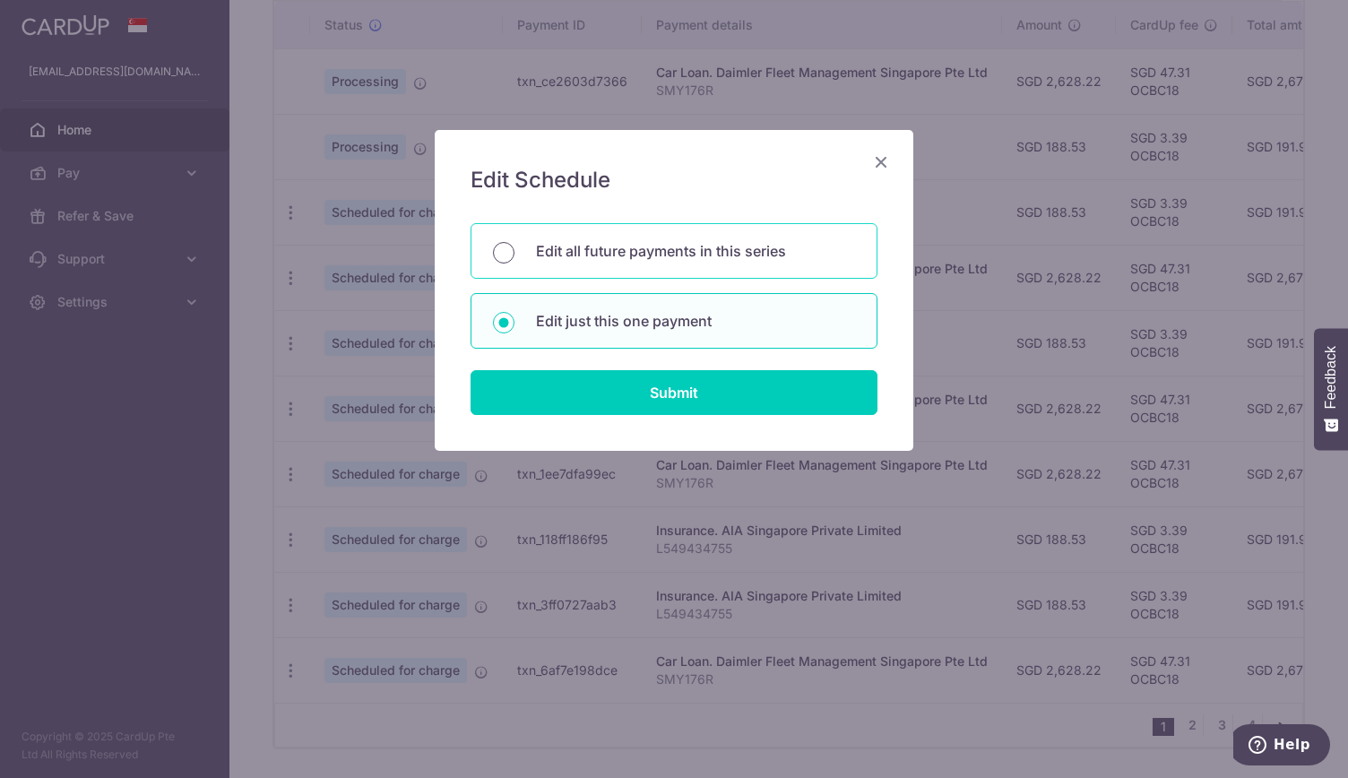
click at [504, 252] on input "Edit all future payments in this series" at bounding box center [504, 253] width 22 height 22
radio input "true"
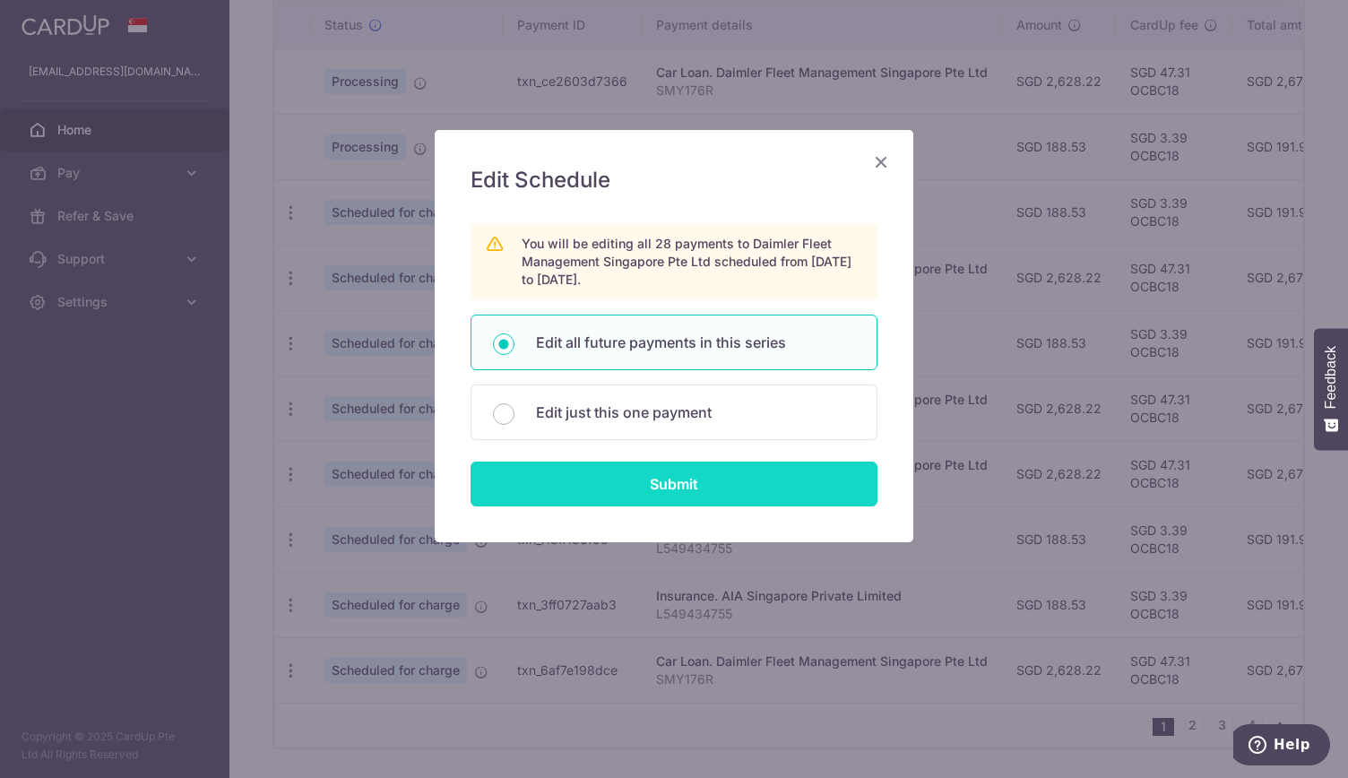
click at [674, 477] on input "Submit" at bounding box center [673, 484] width 407 height 45
radio input "true"
type input "2,628.22"
type input "SMY176R"
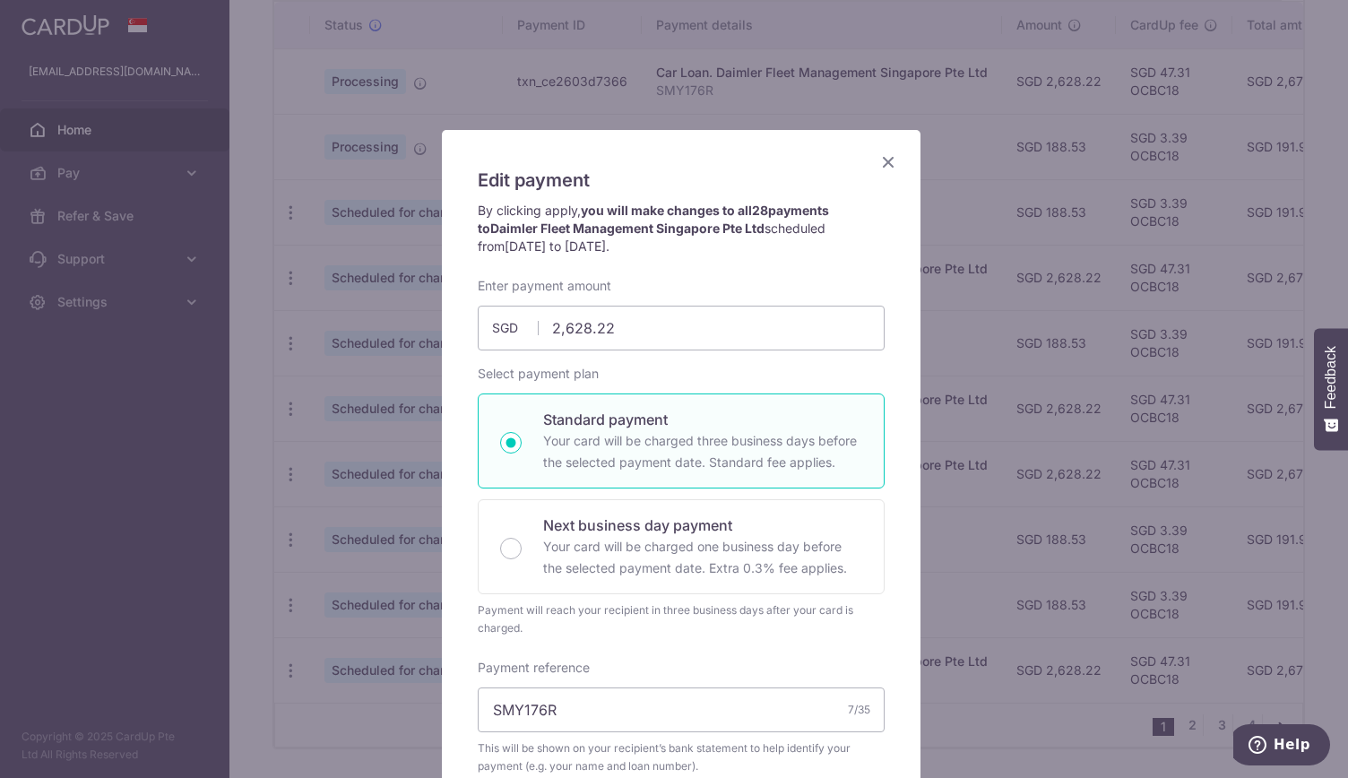
scroll to position [470, 0]
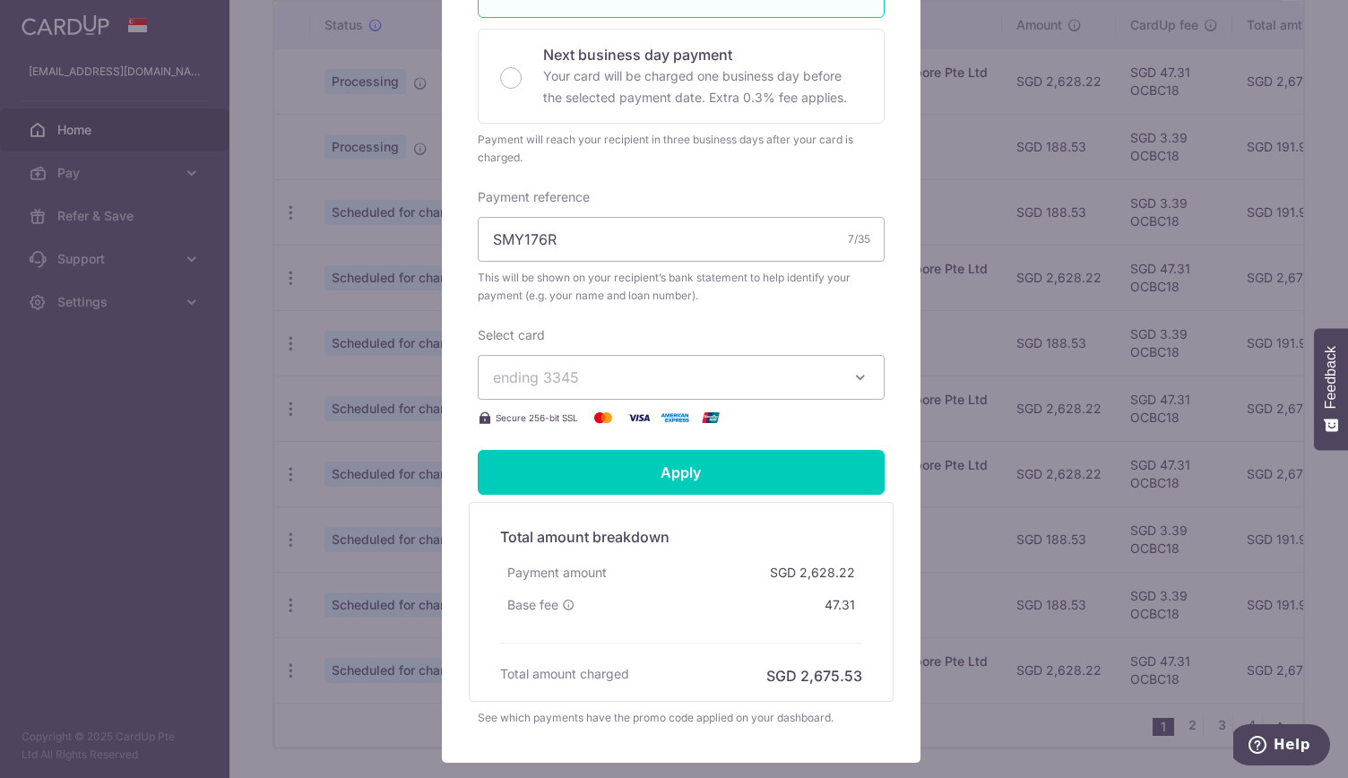
click at [819, 374] on span "ending 3345" at bounding box center [665, 378] width 344 height 22
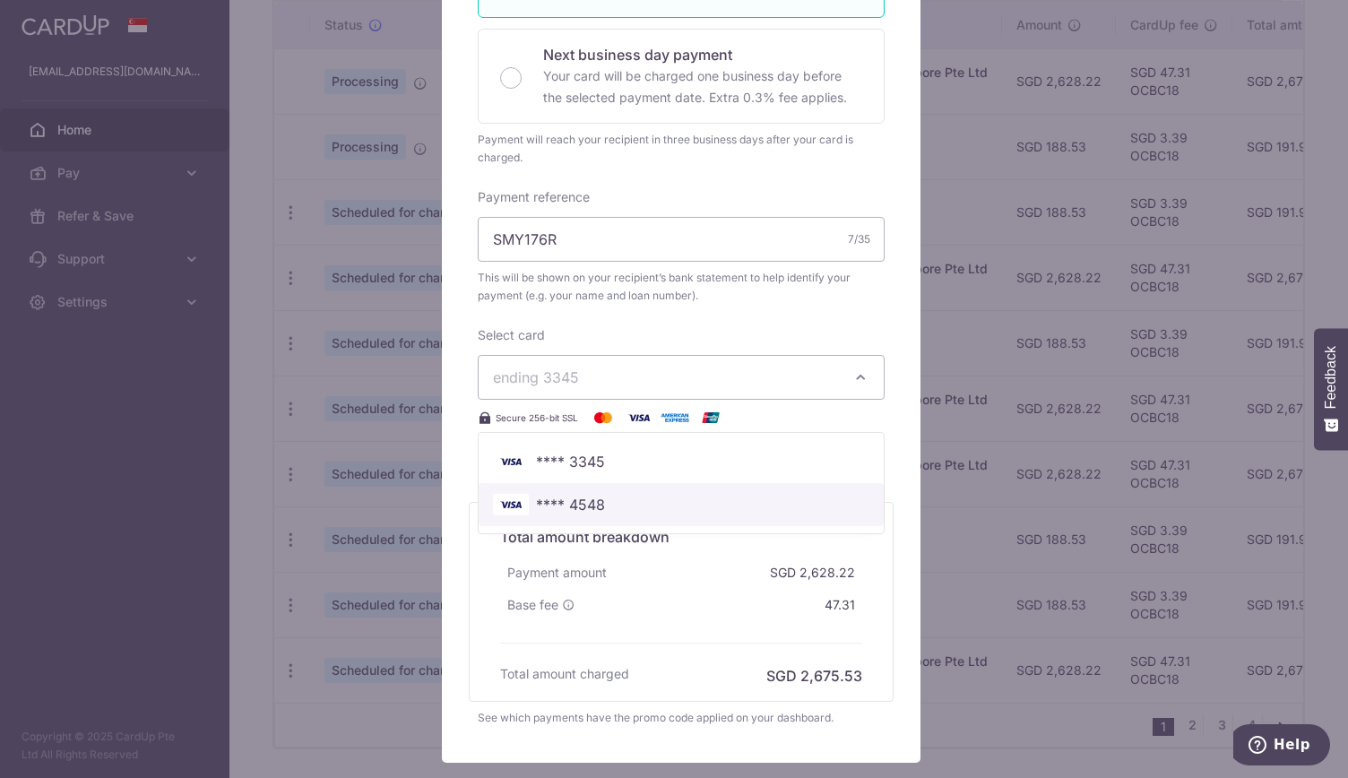
click at [771, 511] on span "**** 4548" at bounding box center [681, 505] width 376 height 22
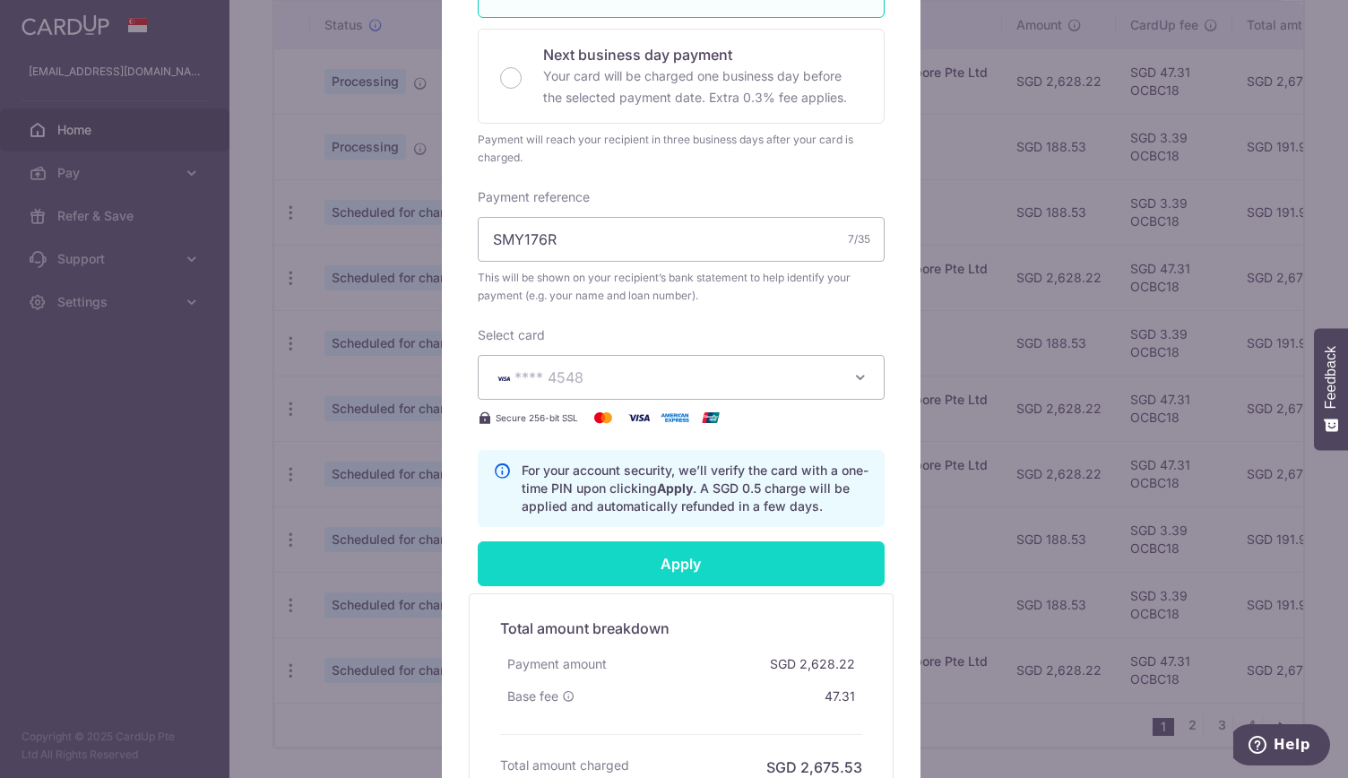
click at [739, 561] on input "Apply" at bounding box center [681, 563] width 407 height 45
click at [672, 566] on input "Apply" at bounding box center [681, 563] width 407 height 45
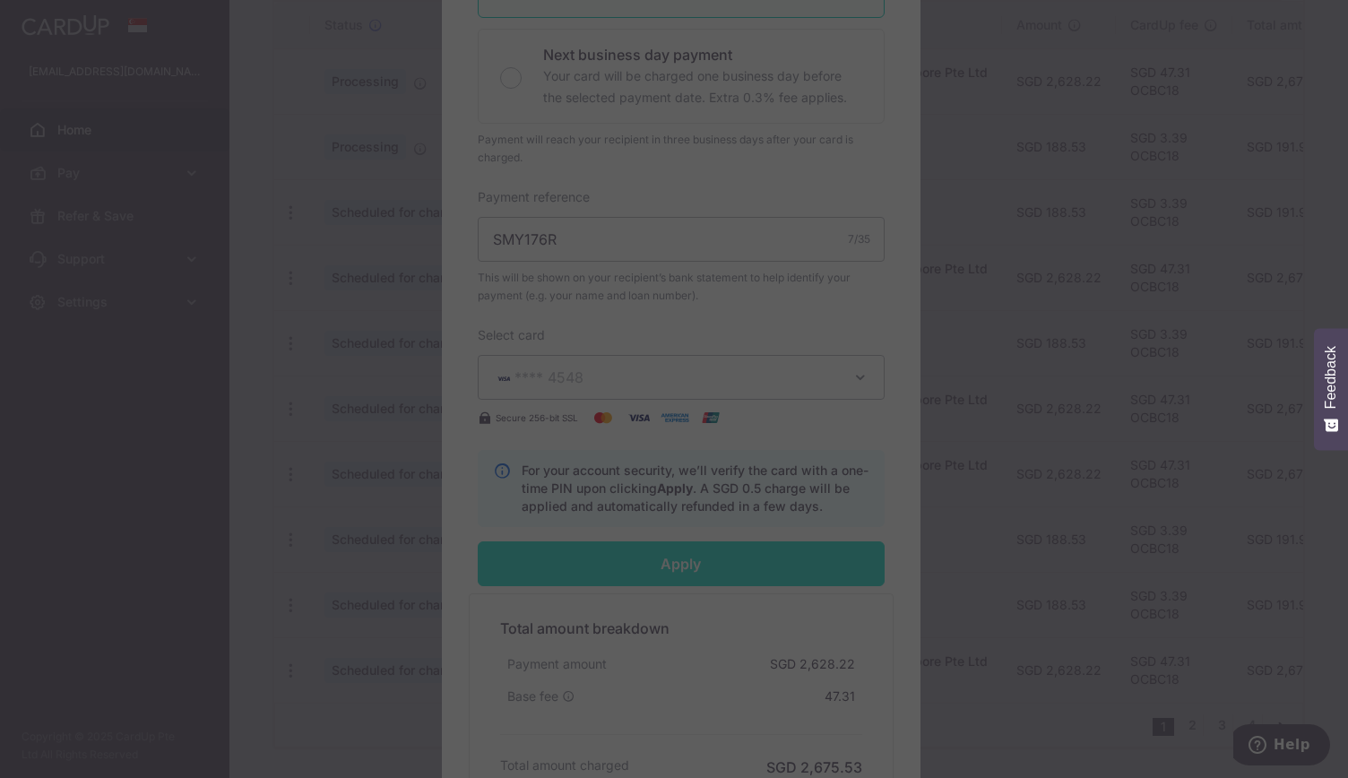
type input "Successfully Applied"
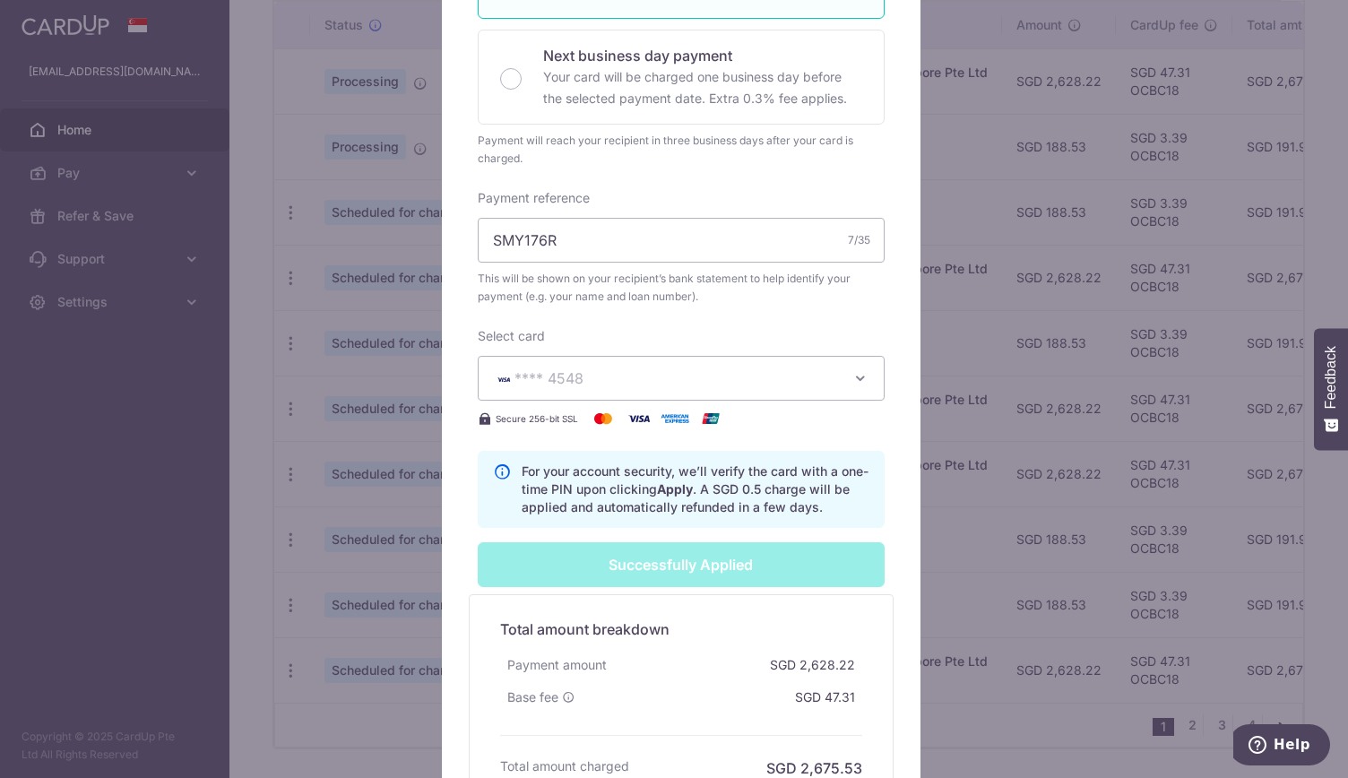
scroll to position [0, 0]
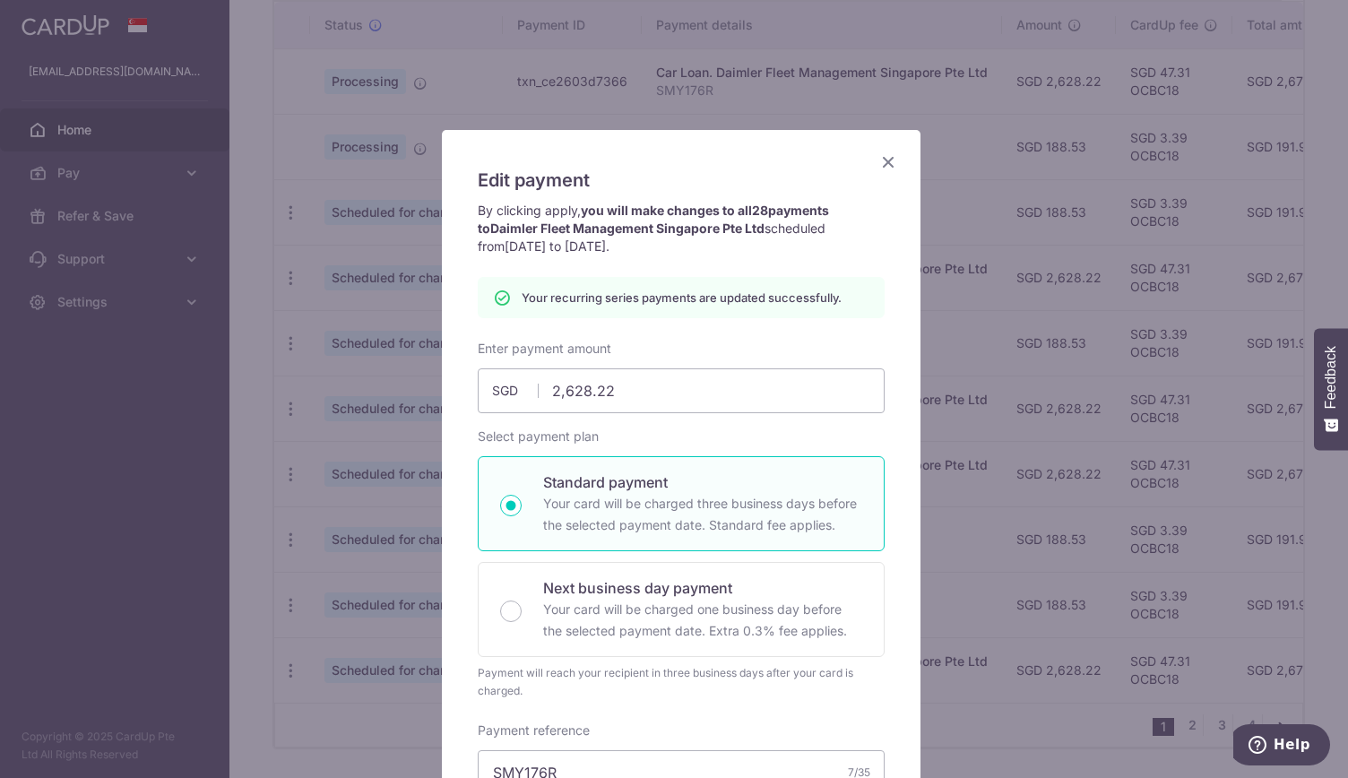
click at [878, 165] on icon "Close" at bounding box center [888, 162] width 22 height 22
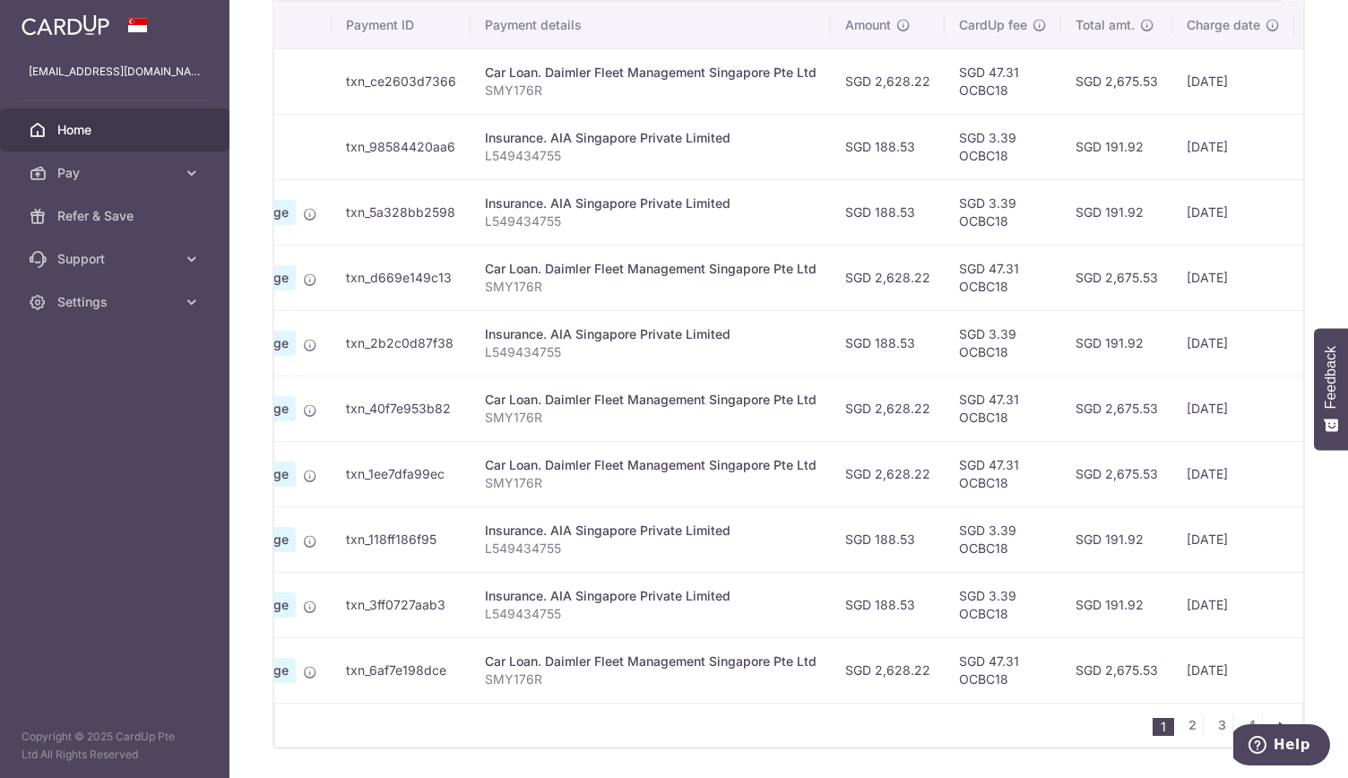
scroll to position [0, 211]
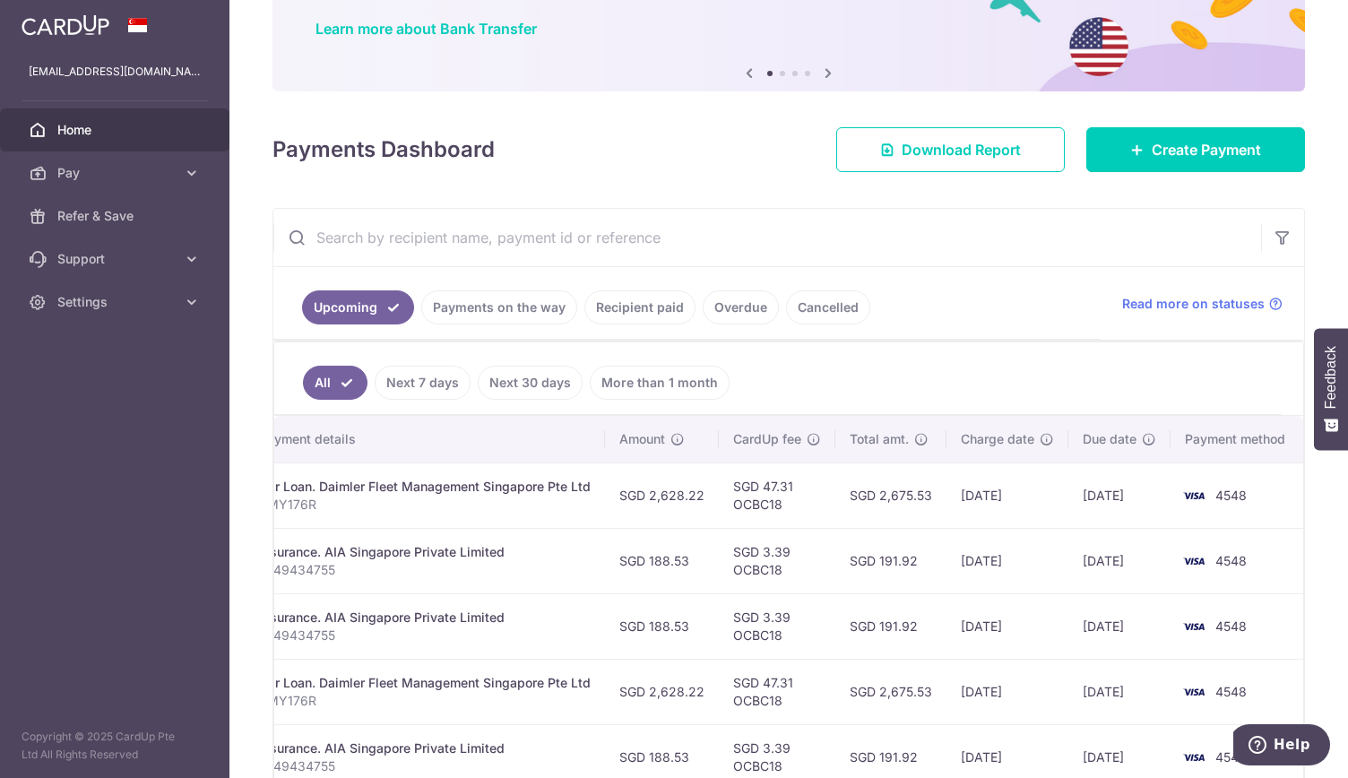
scroll to position [65, 0]
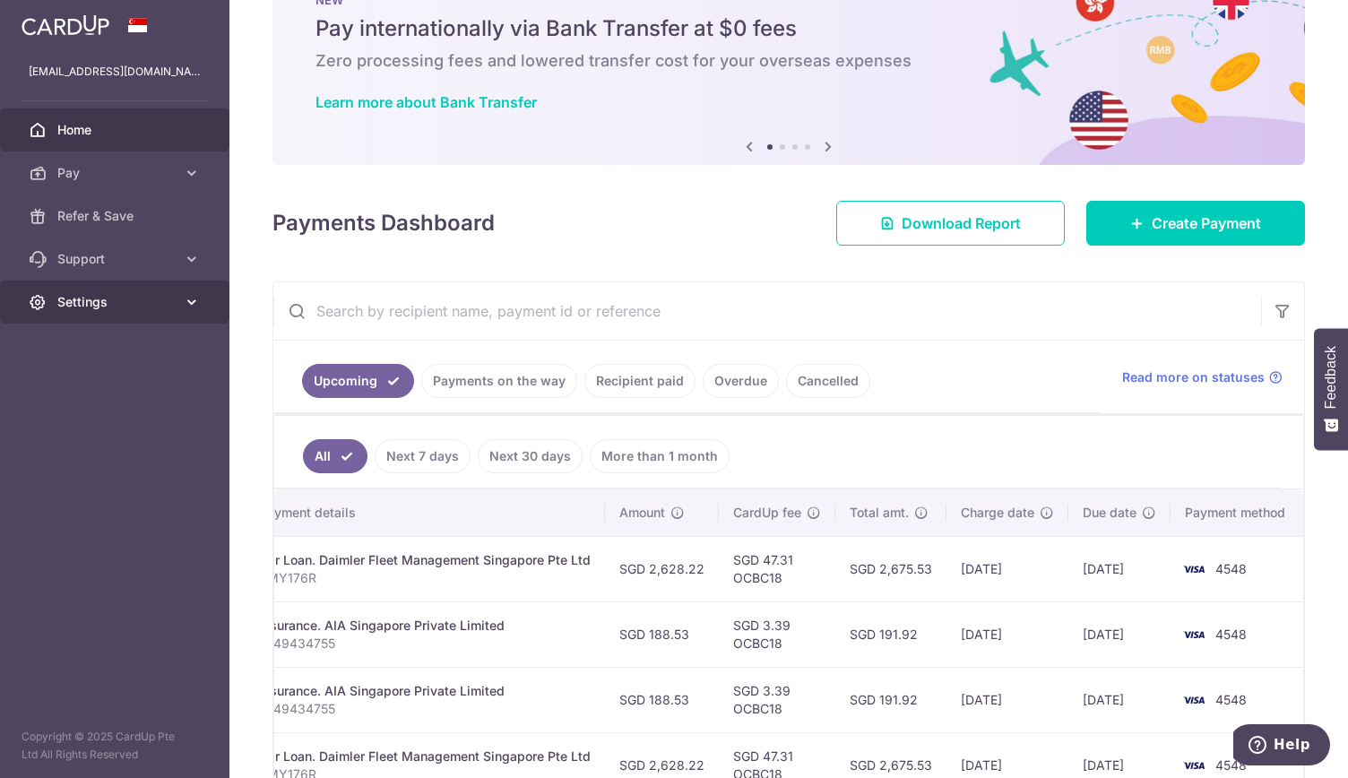
click at [191, 302] on icon at bounding box center [192, 302] width 18 height 18
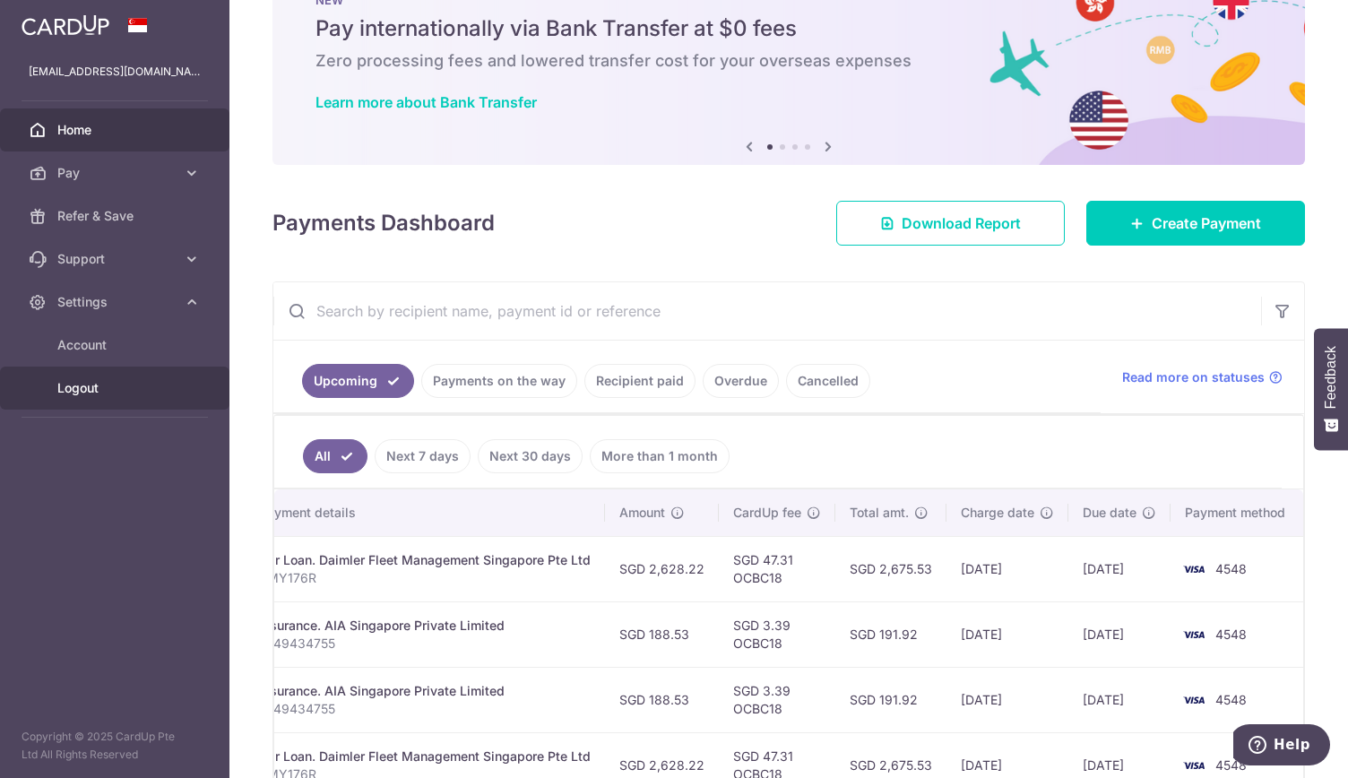
click at [84, 386] on span "Logout" at bounding box center [116, 388] width 118 height 18
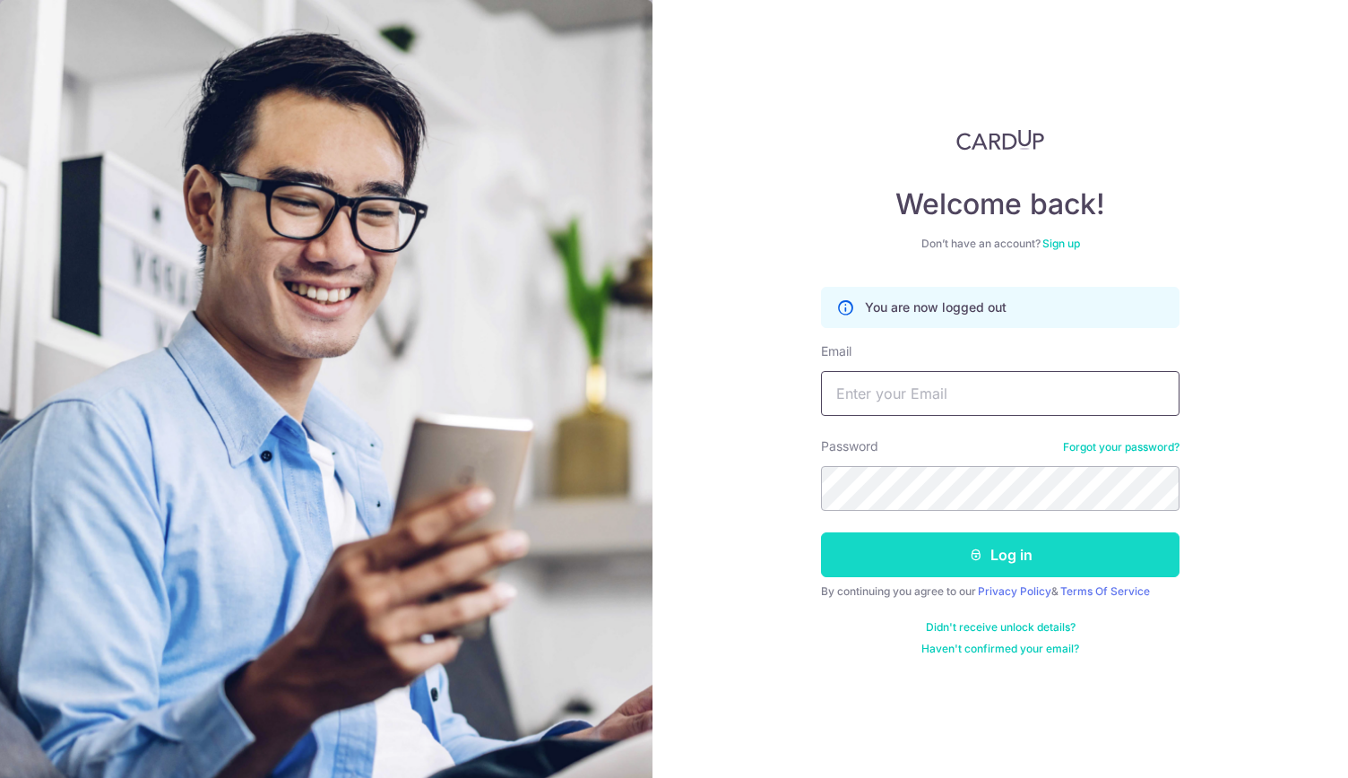
type input "[EMAIL_ADDRESS][DOMAIN_NAME]"
click at [975, 551] on icon "submit" at bounding box center [976, 555] width 14 height 14
